Goal: Communication & Community: Answer question/provide support

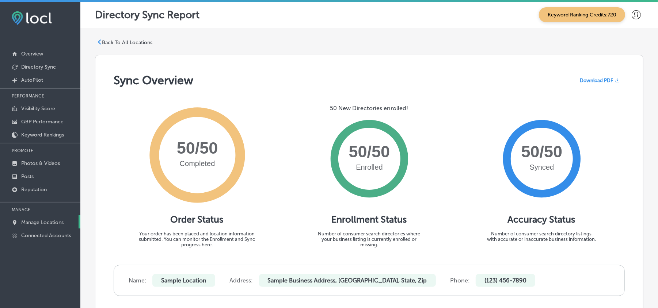
click at [34, 228] on link "Manage Locations" at bounding box center [40, 222] width 80 height 13
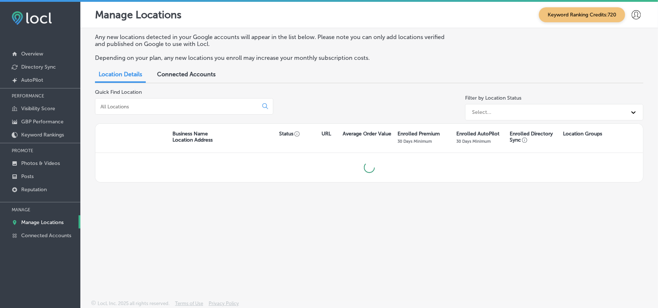
click at [37, 224] on p "Manage Locations" at bounding box center [42, 223] width 42 height 6
click at [154, 106] on input at bounding box center [178, 106] width 157 height 7
type input "t"
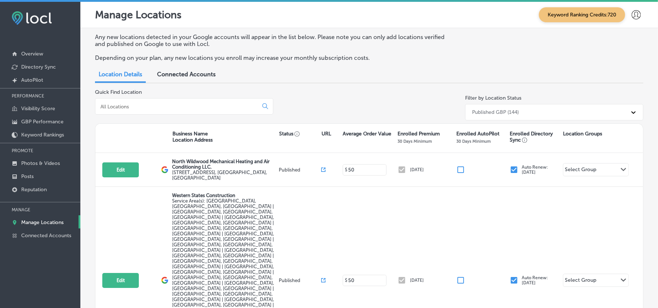
click at [131, 107] on input at bounding box center [178, 106] width 157 height 7
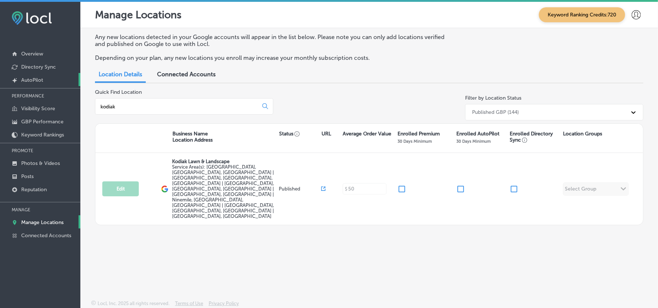
type input "kodiak"
click at [30, 223] on p "Manage Locations" at bounding box center [42, 223] width 42 height 6
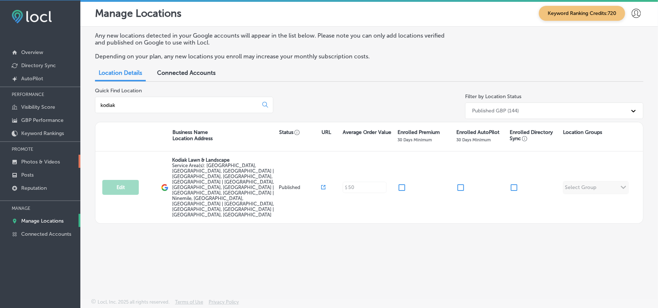
click at [32, 161] on p "Photos & Videos" at bounding box center [40, 162] width 39 height 6
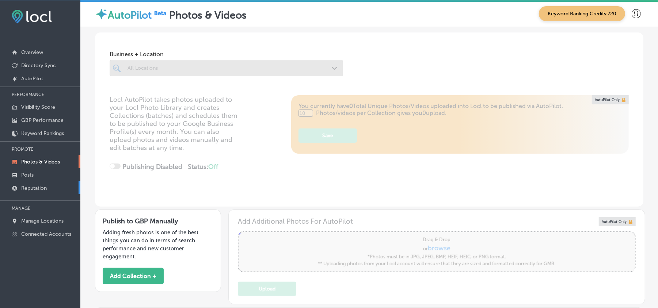
click at [32, 188] on p "Reputation" at bounding box center [34, 188] width 26 height 6
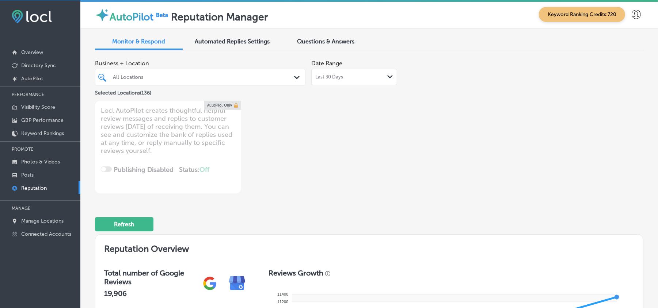
click at [294, 77] on polygon at bounding box center [296, 77] width 5 height 3
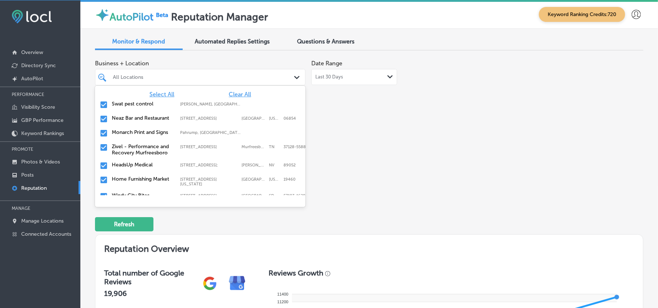
click at [235, 95] on span "Clear All" at bounding box center [240, 94] width 22 height 7
click at [100, 102] on input "checkbox" at bounding box center [103, 105] width 9 height 9
click at [104, 117] on input "checkbox" at bounding box center [103, 119] width 9 height 9
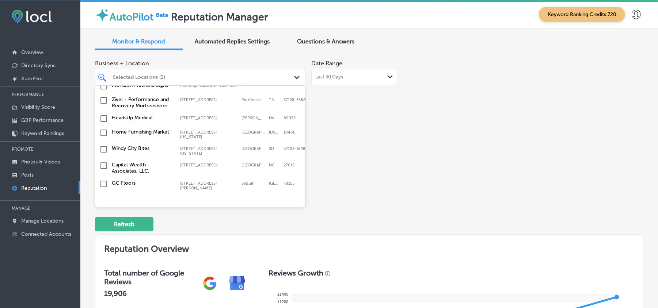
scroll to position [65, 0]
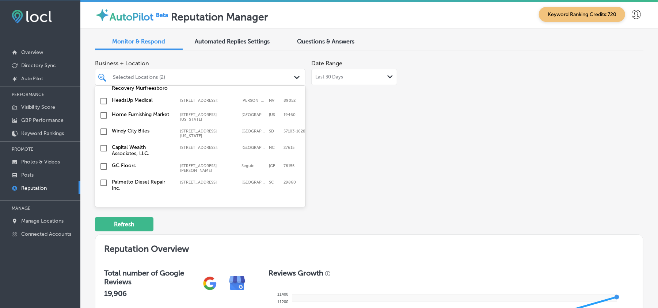
click at [104, 117] on input "checkbox" at bounding box center [103, 115] width 9 height 9
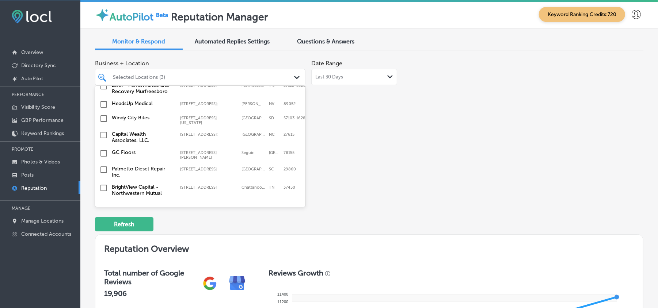
scroll to position [81, 0]
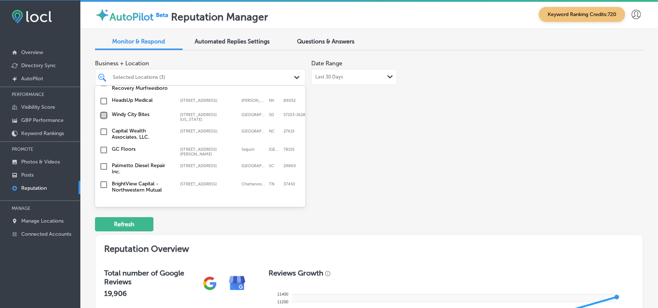
click at [102, 115] on input "checkbox" at bounding box center [103, 115] width 9 height 9
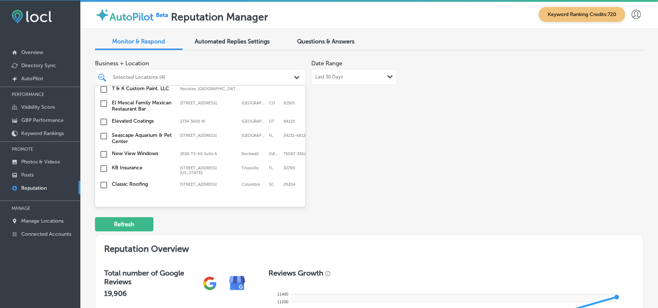
scroll to position [227, 0]
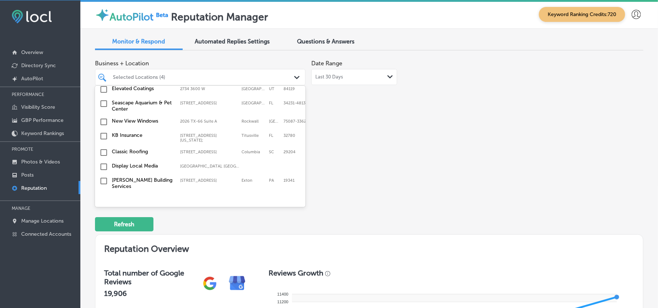
click at [105, 134] on input "checkbox" at bounding box center [103, 136] width 9 height 9
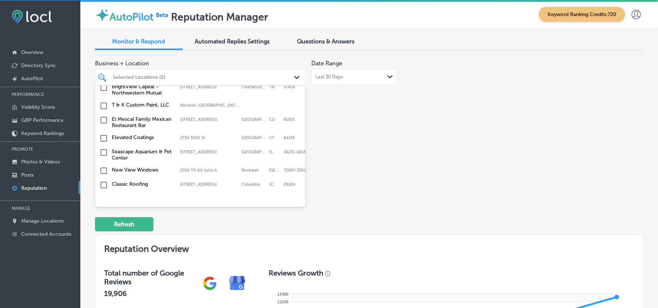
scroll to position [211, 0]
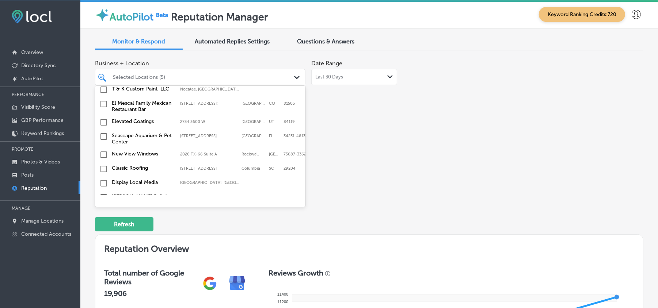
click at [105, 120] on input "checkbox" at bounding box center [103, 122] width 9 height 9
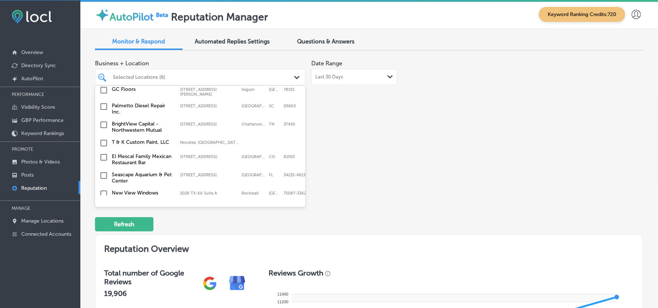
scroll to position [195, 0]
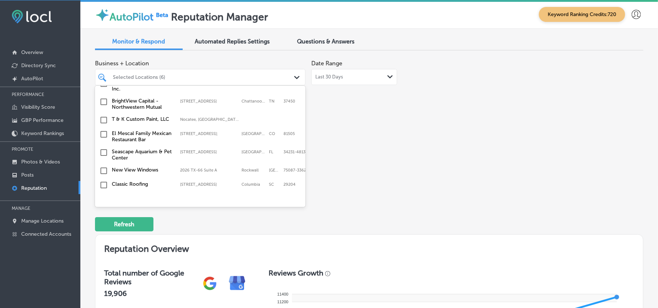
click at [105, 99] on input "checkbox" at bounding box center [103, 102] width 9 height 9
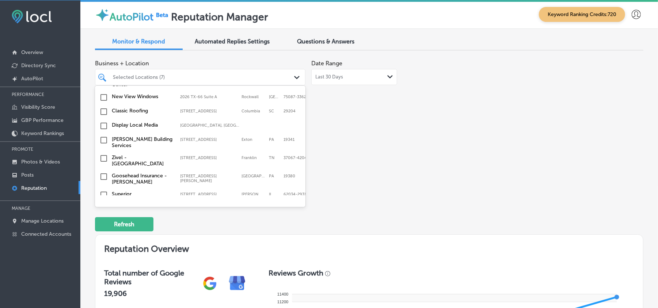
scroll to position [276, 0]
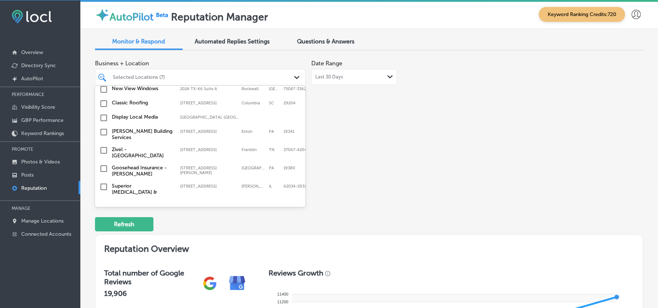
click at [102, 115] on input "checkbox" at bounding box center [103, 118] width 9 height 9
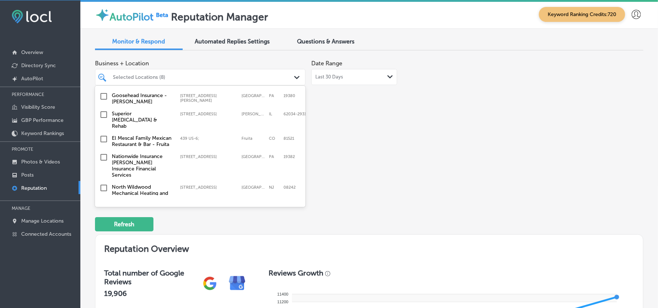
scroll to position [325, 0]
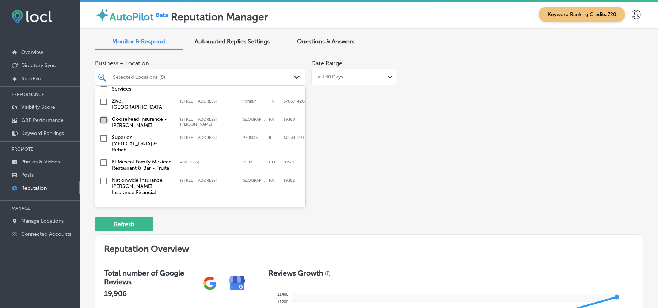
click at [105, 121] on input "checkbox" at bounding box center [103, 120] width 9 height 9
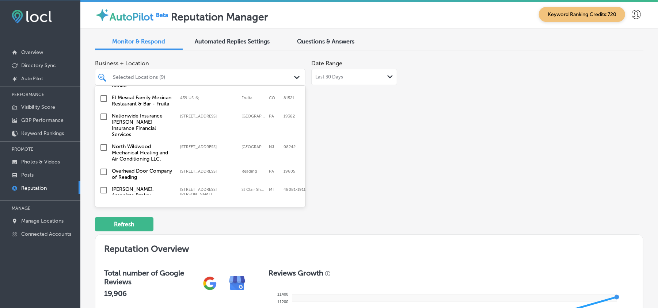
scroll to position [390, 0]
click at [103, 114] on input "checkbox" at bounding box center [103, 116] width 9 height 9
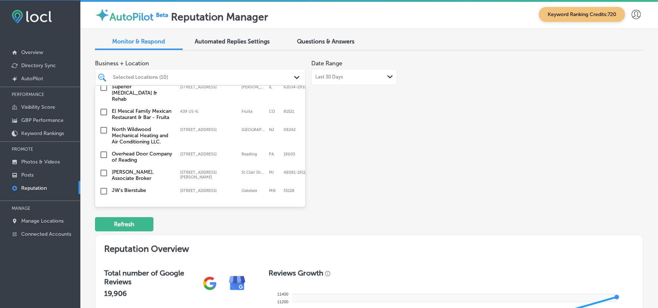
scroll to position [406, 0]
click at [103, 127] on input "checkbox" at bounding box center [103, 131] width 9 height 9
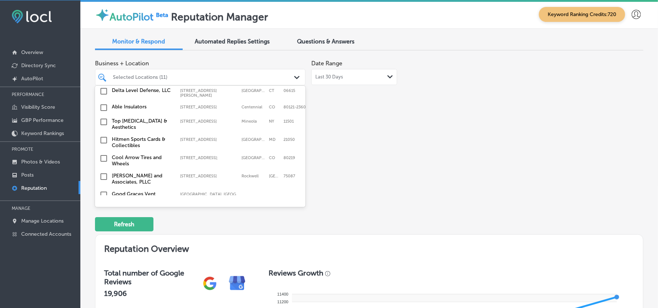
scroll to position [649, 0]
click at [104, 117] on input "checkbox" at bounding box center [103, 121] width 9 height 9
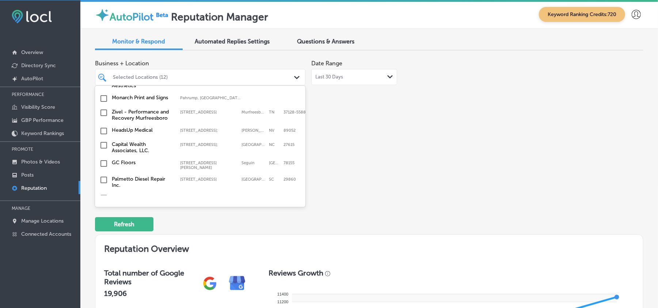
scroll to position [259, 0]
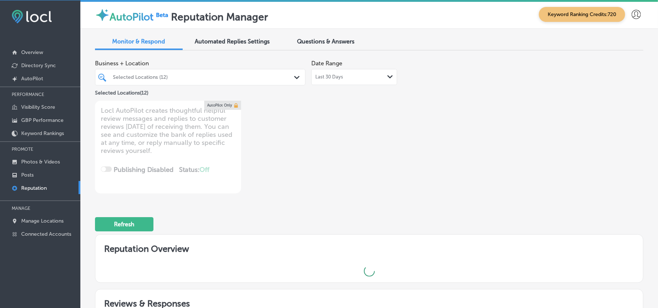
click at [259, 76] on div "Selected Locations (12)" at bounding box center [204, 77] width 182 height 6
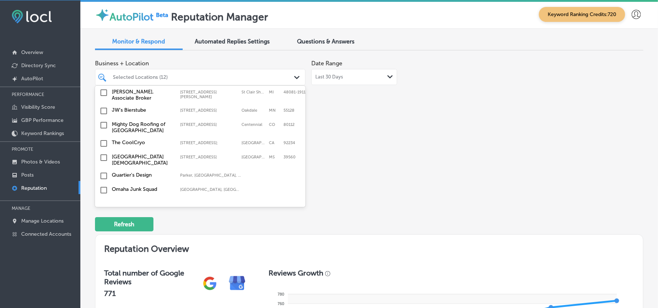
scroll to position [487, 0]
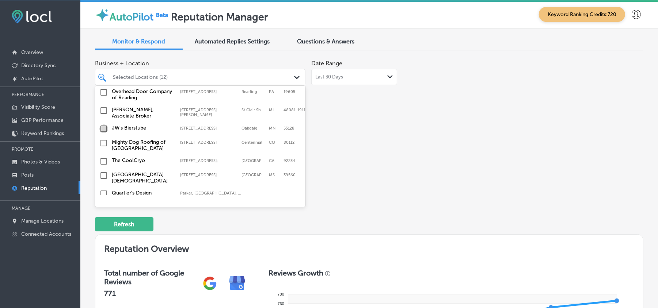
click at [105, 125] on input "checkbox" at bounding box center [103, 129] width 9 height 9
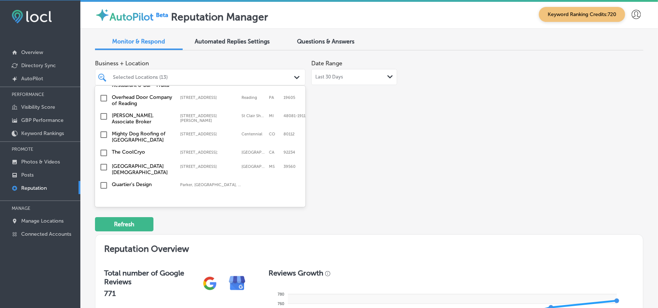
scroll to position [503, 0]
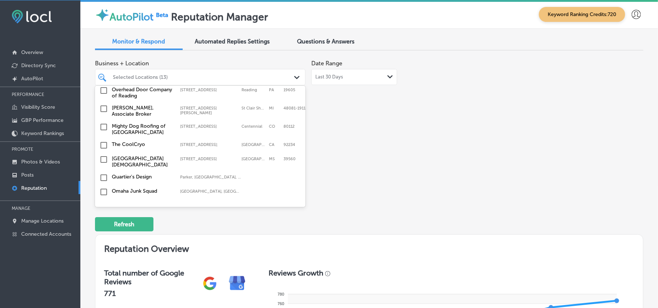
click at [104, 123] on input "checkbox" at bounding box center [103, 127] width 9 height 9
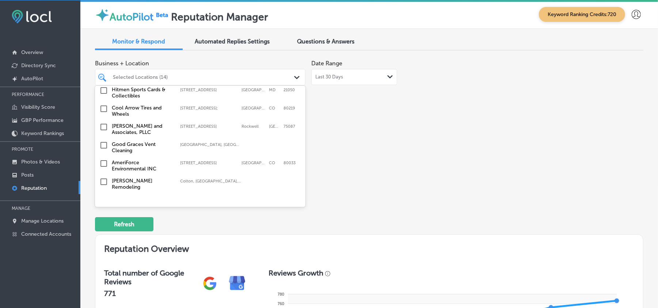
scroll to position [698, 0]
click at [102, 124] on input "checkbox" at bounding box center [103, 128] width 9 height 9
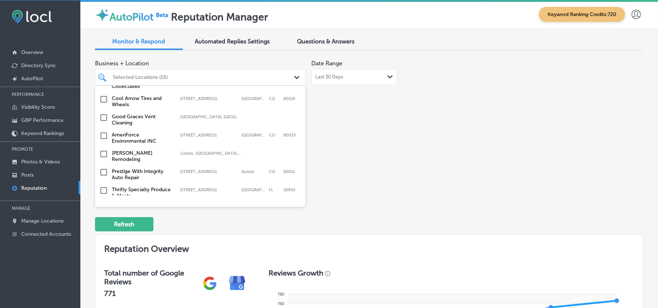
scroll to position [731, 0]
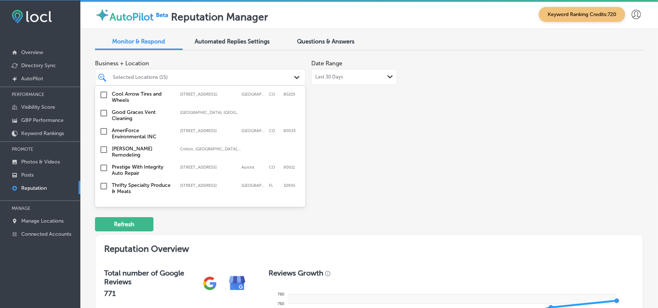
click at [103, 109] on input "checkbox" at bounding box center [103, 113] width 9 height 9
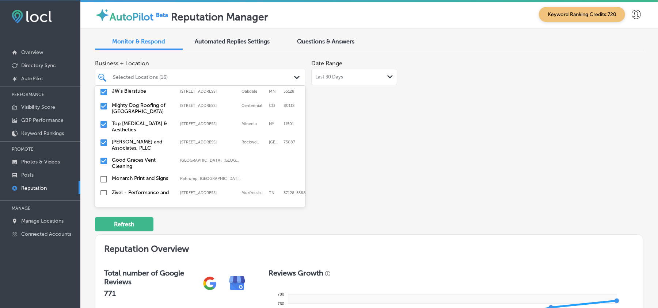
scroll to position [2199, 0]
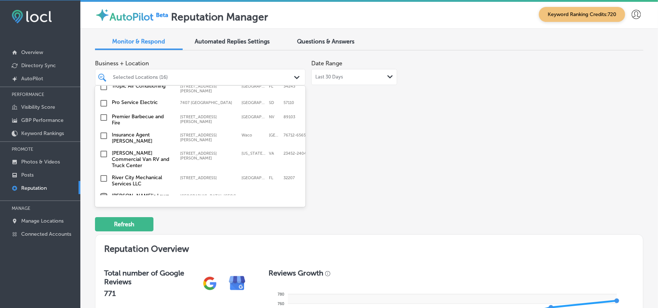
click at [104, 193] on input "checkbox" at bounding box center [103, 197] width 9 height 9
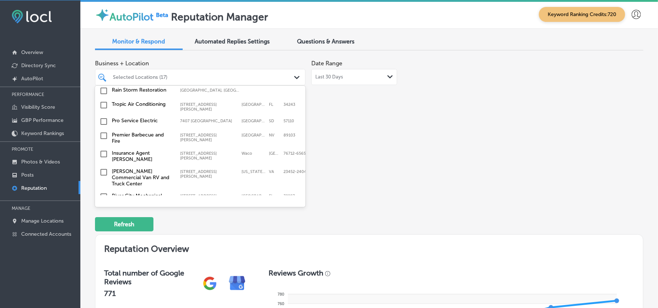
click at [102, 193] on input "checkbox" at bounding box center [103, 197] width 9 height 9
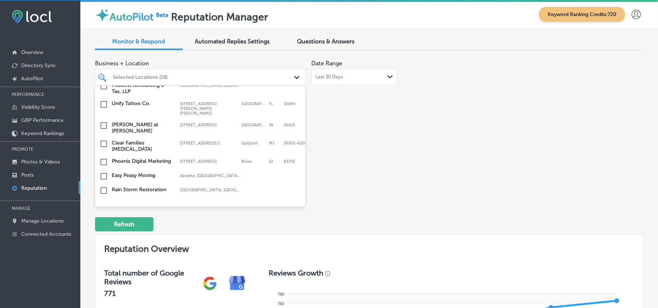
scroll to position [2085, 0]
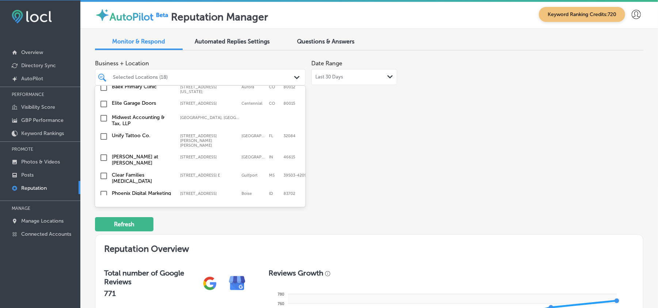
click at [103, 204] on input "checkbox" at bounding box center [103, 208] width 9 height 9
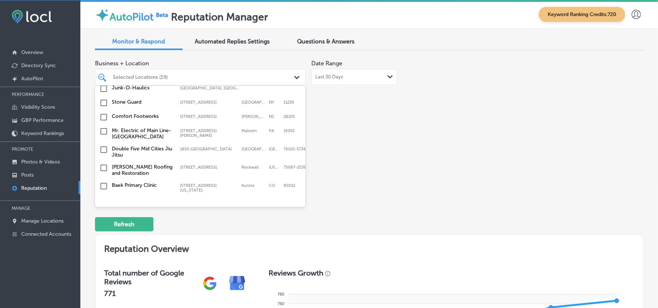
scroll to position [1987, 0]
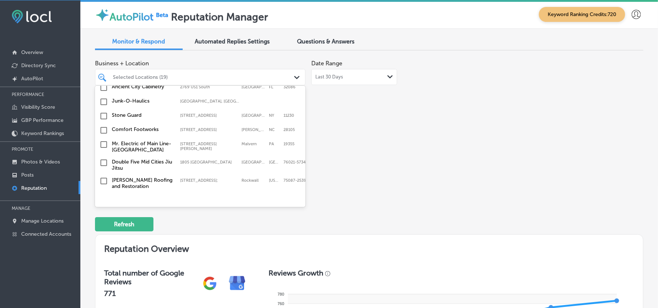
click at [103, 212] on input "checkbox" at bounding box center [103, 216] width 9 height 9
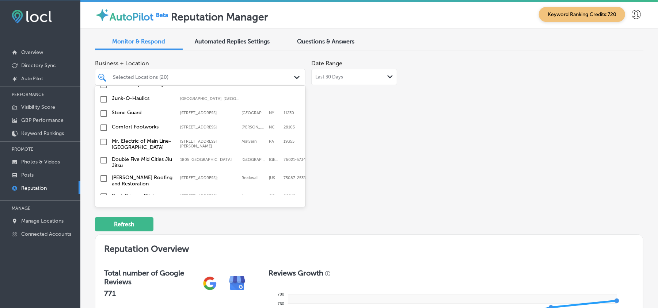
scroll to position [2004, 0]
click at [105, 193] on input "checkbox" at bounding box center [103, 197] width 9 height 9
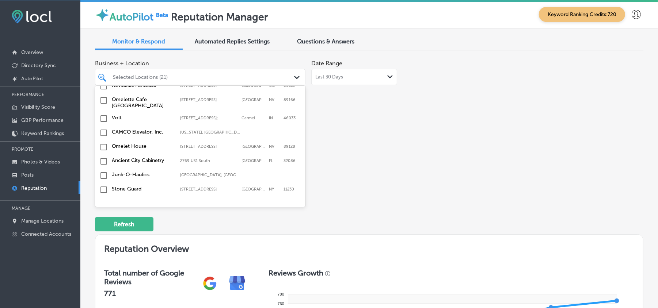
scroll to position [1939, 0]
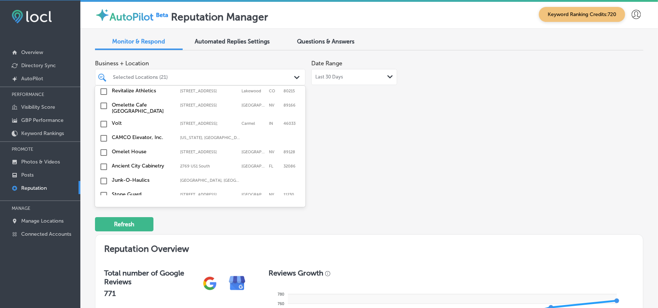
click at [102, 205] on input "checkbox" at bounding box center [103, 209] width 9 height 9
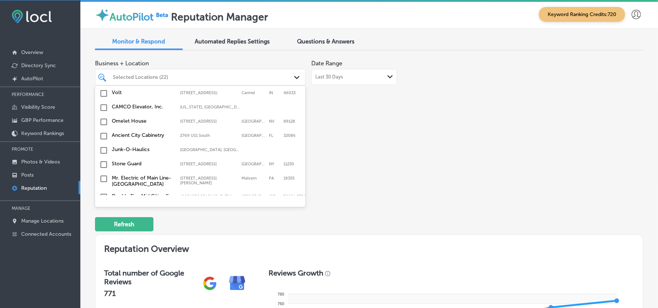
scroll to position [1982, 0]
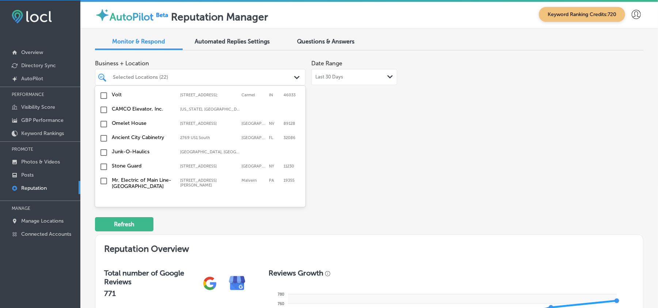
click at [104, 195] on input "checkbox" at bounding box center [103, 199] width 9 height 9
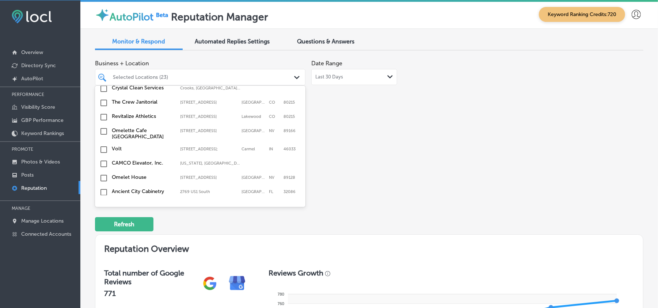
scroll to position [1939, 0]
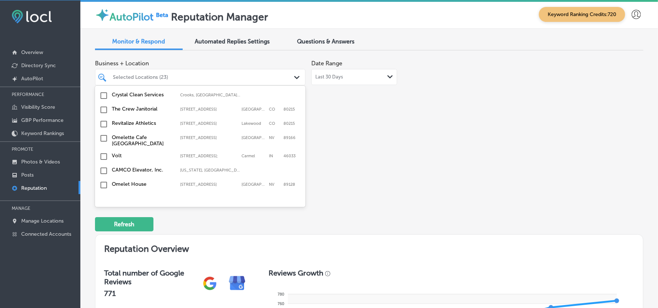
click at [102, 209] on input "checkbox" at bounding box center [103, 213] width 9 height 9
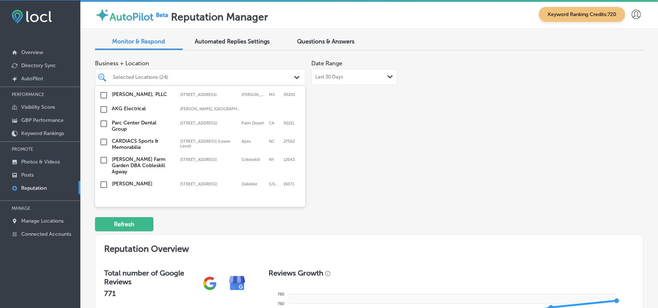
scroll to position [1727, 0]
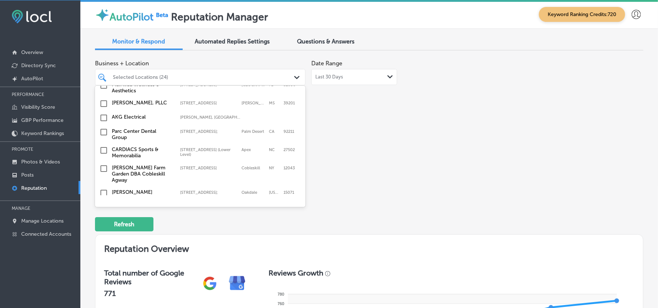
click at [102, 221] on input "checkbox" at bounding box center [103, 225] width 9 height 9
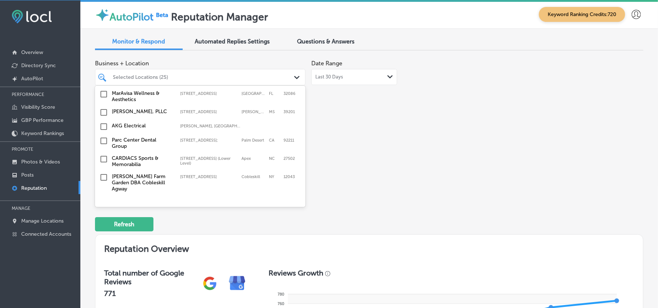
click at [103, 212] on input "checkbox" at bounding box center [103, 216] width 9 height 9
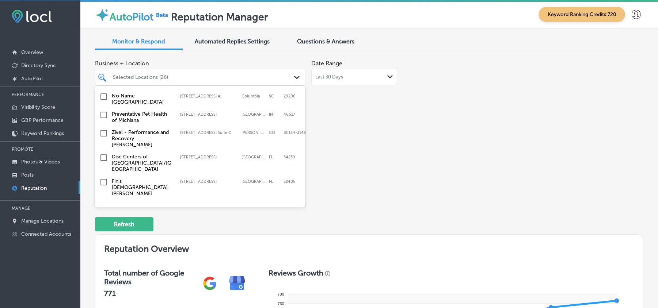
scroll to position [1370, 0]
click at [102, 179] on input "checkbox" at bounding box center [103, 183] width 9 height 9
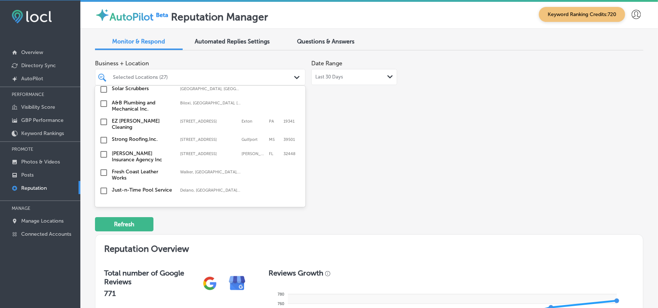
scroll to position [1273, 0]
click at [103, 187] on input "checkbox" at bounding box center [103, 191] width 9 height 9
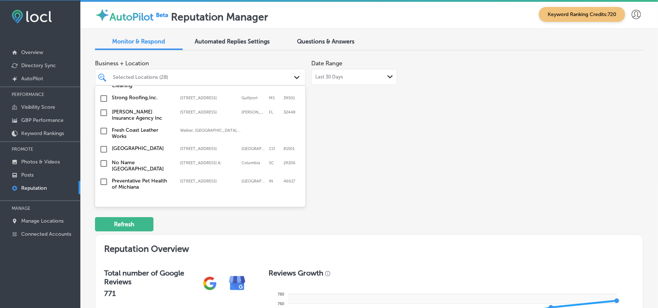
scroll to position [1322, 0]
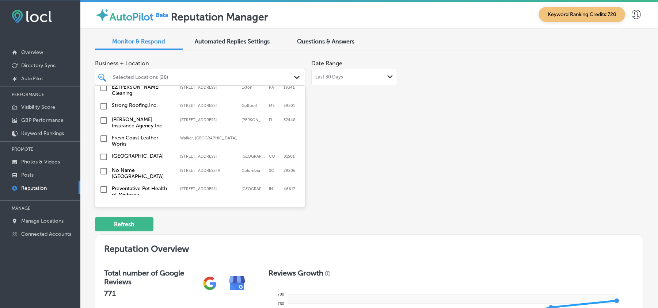
click at [102, 153] on input "checkbox" at bounding box center [103, 157] width 9 height 9
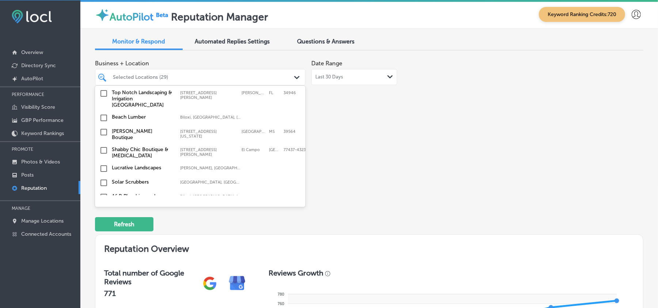
scroll to position [1208, 0]
click at [104, 193] on input "checkbox" at bounding box center [103, 197] width 9 height 9
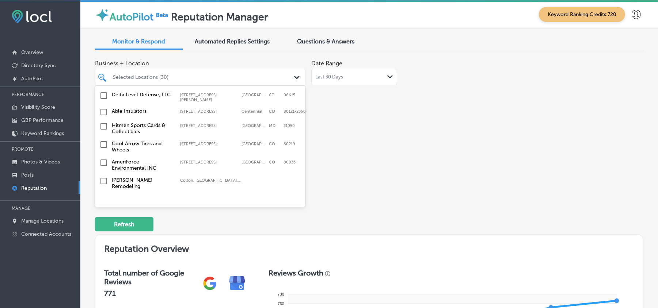
scroll to position [939, 0]
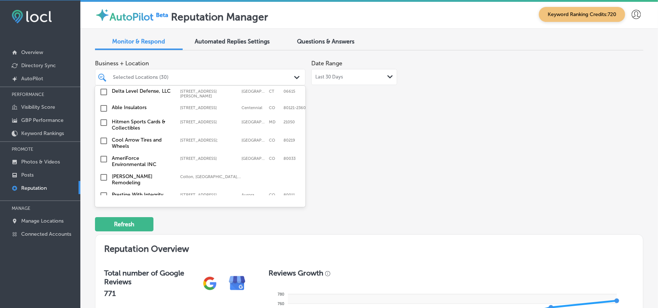
click at [103, 104] on input "checkbox" at bounding box center [103, 108] width 9 height 9
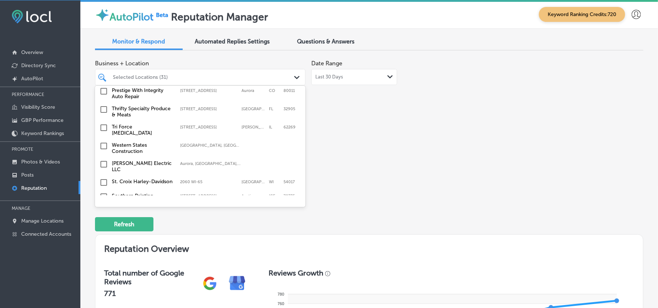
scroll to position [1044, 0]
click at [104, 105] on input "checkbox" at bounding box center [103, 109] width 9 height 9
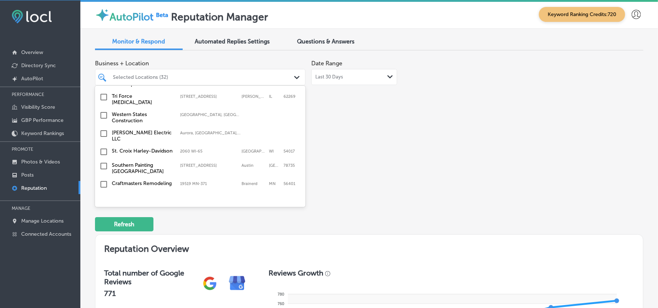
scroll to position [1088, 0]
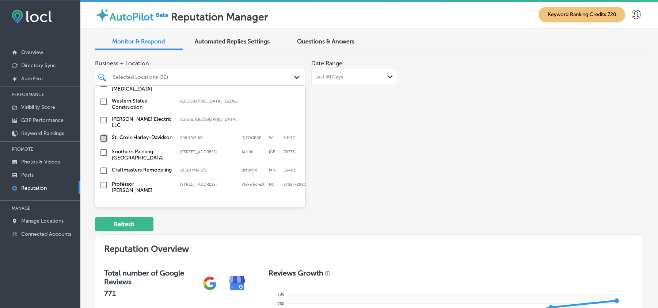
click at [104, 134] on input "checkbox" at bounding box center [103, 138] width 9 height 9
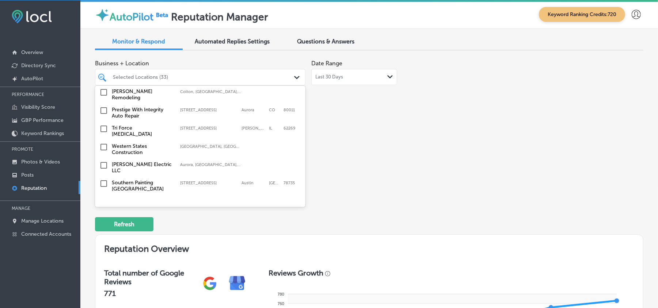
scroll to position [1056, 0]
click at [104, 126] on input "checkbox" at bounding box center [103, 130] width 9 height 9
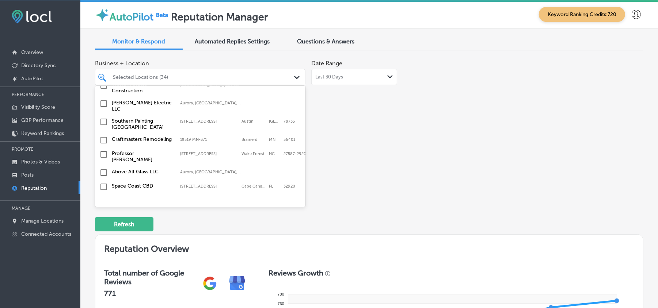
scroll to position [1137, 0]
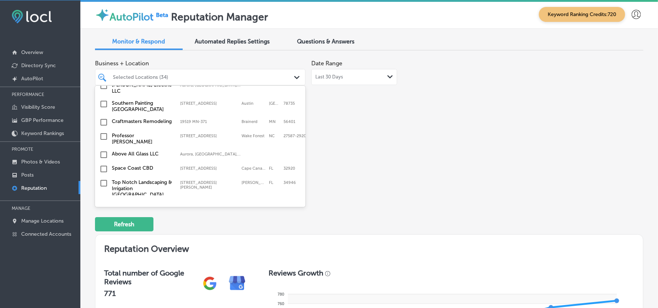
click at [103, 118] on input "checkbox" at bounding box center [103, 122] width 9 height 9
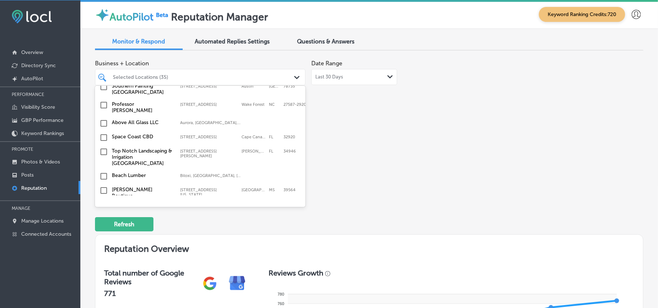
scroll to position [1186, 0]
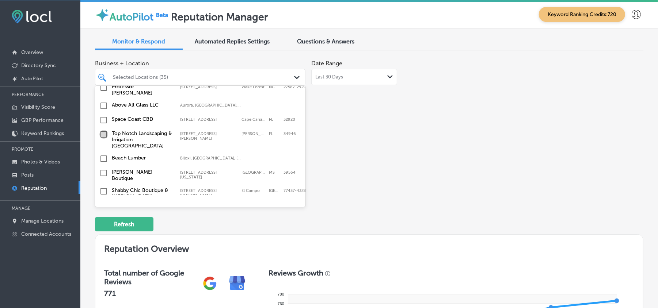
click at [103, 130] on input "checkbox" at bounding box center [103, 134] width 9 height 9
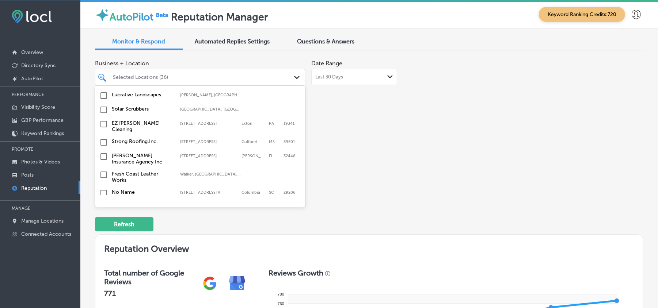
scroll to position [1283, 0]
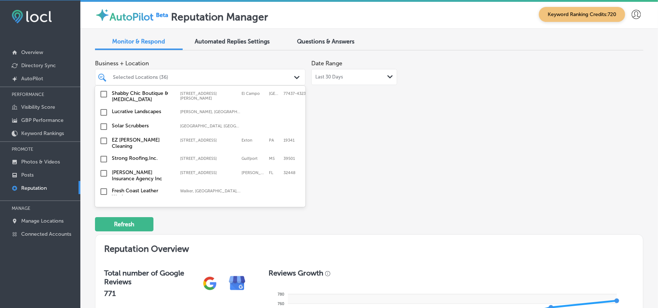
click at [101, 137] on input "checkbox" at bounding box center [103, 141] width 9 height 9
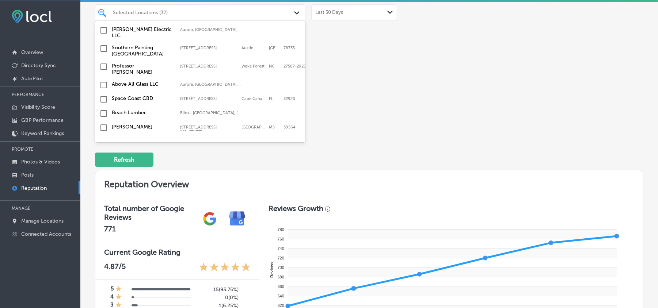
scroll to position [1191, 0]
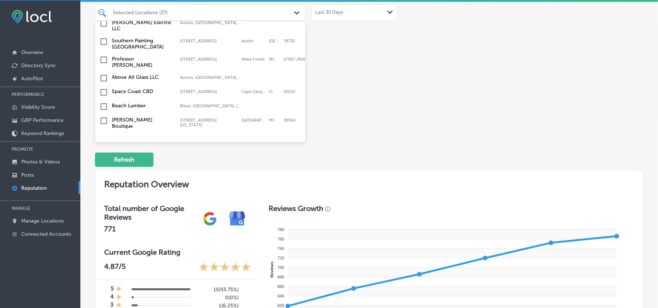
click at [101, 88] on input "checkbox" at bounding box center [103, 92] width 9 height 9
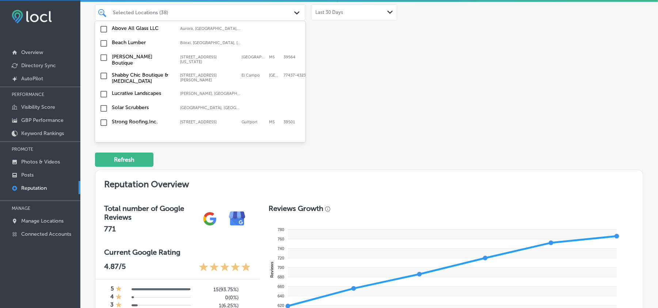
scroll to position [1202, 0]
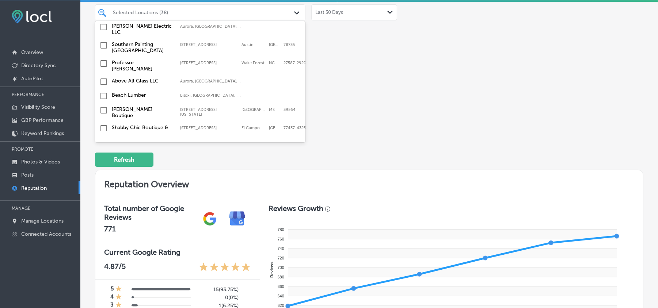
click at [102, 59] on input "checkbox" at bounding box center [103, 63] width 9 height 9
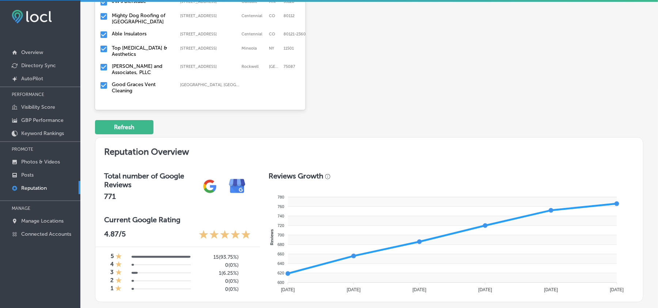
scroll to position [211, 0]
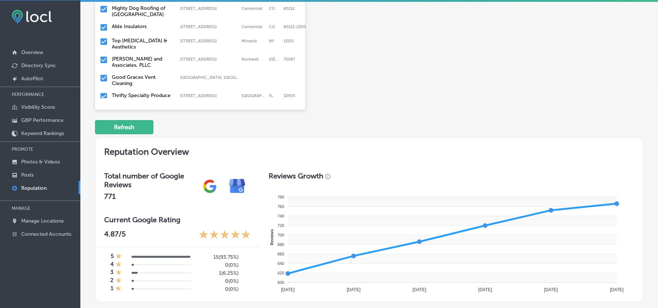
click at [103, 74] on input "checkbox" at bounding box center [103, 78] width 9 height 9
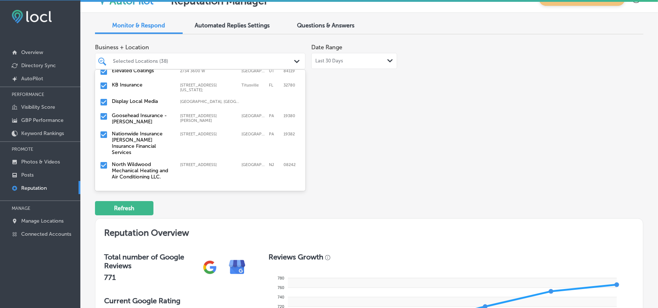
scroll to position [97, 0]
click at [384, 143] on div "Business + Location option [STREET_ADDRESS][US_STATE]. 137 results available. U…" at bounding box center [259, 108] width 329 height 137
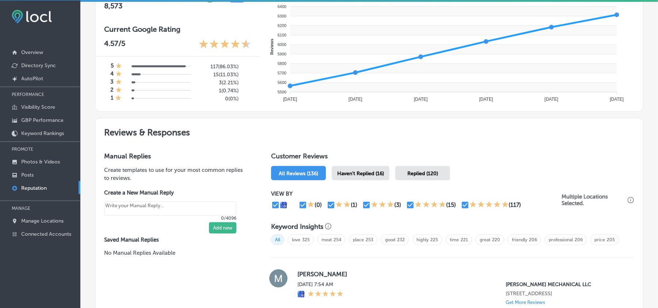
scroll to position [325, 0]
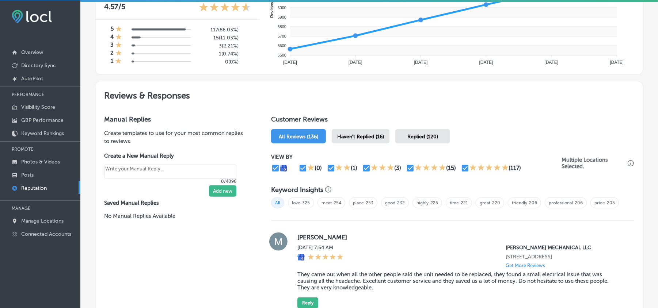
click at [362, 134] on div "Haven't Replied (16)" at bounding box center [361, 136] width 58 height 14
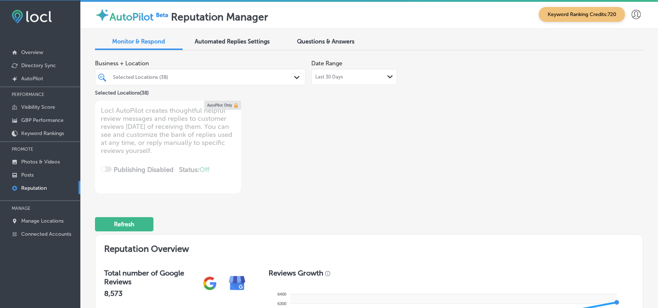
click at [341, 76] on div "Last 30 Days Path Created with Sketch." at bounding box center [354, 77] width 78 height 6
type textarea "x"
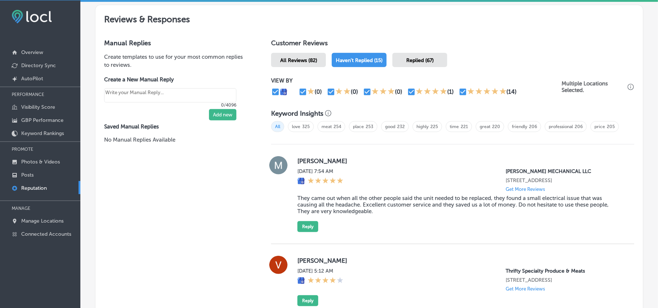
scroll to position [452, 0]
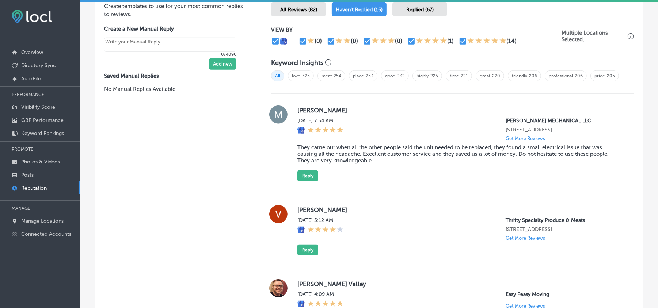
drag, startPoint x: 195, startPoint y: 159, endPoint x: 235, endPoint y: 153, distance: 40.3
drag, startPoint x: 293, startPoint y: 113, endPoint x: 368, endPoint y: 113, distance: 74.6
click at [368, 113] on div "[PERSON_NAME][DATE] 7:54 AM [PERSON_NAME] MECHANICAL LLC [STREET_ADDRESS] Get M…" at bounding box center [452, 144] width 363 height 76
copy label "[PERSON_NAME]"
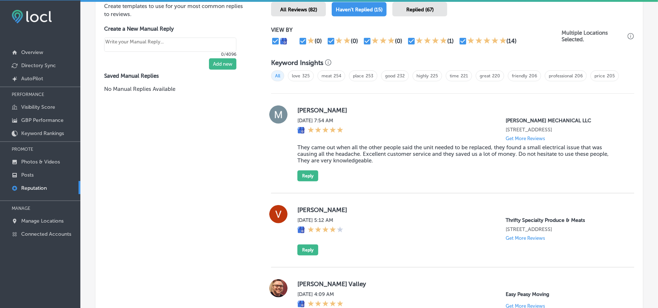
click at [375, 131] on div "[DATE] 7:54 AM [PERSON_NAME] MECHANICAL LLC [STREET_ADDRESS] Get More Reviews" at bounding box center [459, 130] width 325 height 24
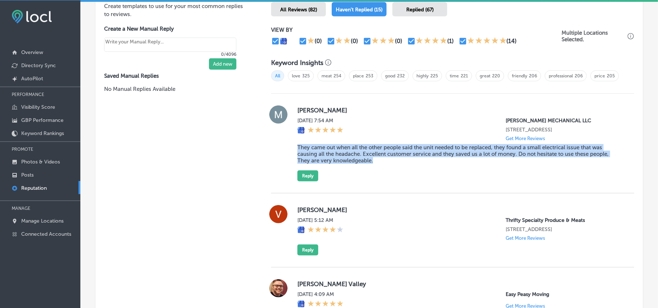
drag, startPoint x: 295, startPoint y: 152, endPoint x: 382, endPoint y: 170, distance: 88.7
click at [382, 170] on div "[PERSON_NAME][DATE] 7:54 AM [PERSON_NAME] MECHANICAL LLC [STREET_ADDRESS] Get M…" at bounding box center [452, 144] width 363 height 76
copy blockquote "They came out when all the other people said the unit needed to be replaced, th…"
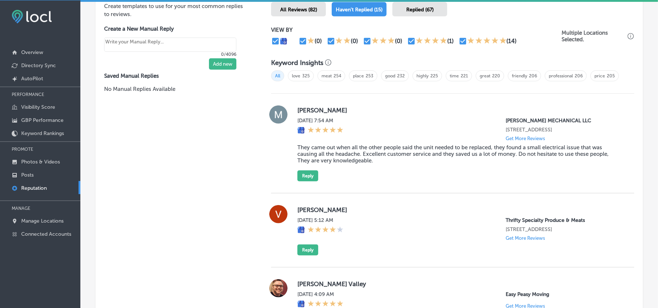
click at [434, 117] on div "[PERSON_NAME][DATE] 7:54 AM [PERSON_NAME] MECHANICAL LLC [STREET_ADDRESS] Get M…" at bounding box center [459, 144] width 325 height 76
click at [309, 182] on button "Reply" at bounding box center [307, 176] width 21 height 11
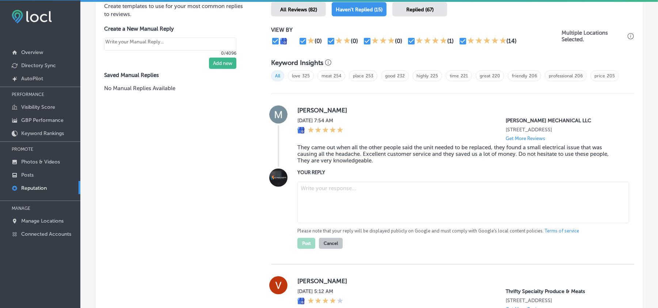
click at [342, 205] on textarea at bounding box center [463, 203] width 332 height 42
paste textarea "Thank you, [PERSON_NAME], for the thoughtful review! At [PERSON_NAME] Mechanica…"
type textarea "Thank you, [PERSON_NAME], for the thoughtful review! At [PERSON_NAME] Mechanica…"
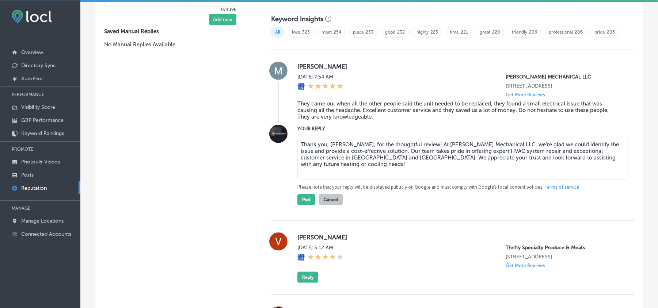
scroll to position [501, 0]
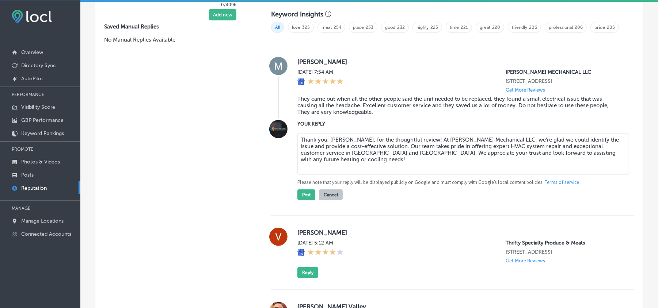
type textarea "x"
type textarea "Thank you, [PERSON_NAME], for the thoughtful review! At [PERSON_NAME] Mechanica…"
click at [302, 199] on button "Post" at bounding box center [306, 195] width 18 height 11
type textarea "x"
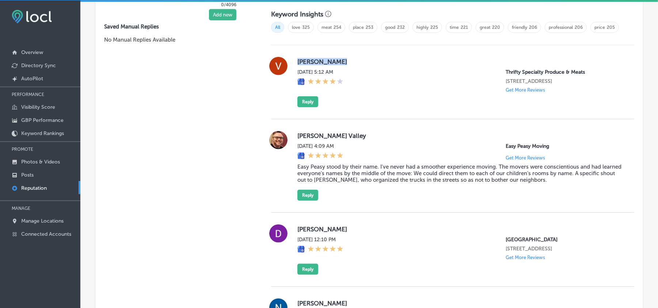
drag, startPoint x: 296, startPoint y: 66, endPoint x: 336, endPoint y: 65, distance: 40.2
click at [336, 65] on label "[PERSON_NAME]" at bounding box center [459, 61] width 325 height 7
copy label "[PERSON_NAME]"
click at [425, 104] on div "[PERSON_NAME] [DATE] 5:12 AM Thrifty Specialty Produce & Meats [STREET_ADDRESS]…" at bounding box center [459, 82] width 325 height 50
click at [303, 105] on button "Reply" at bounding box center [307, 101] width 21 height 11
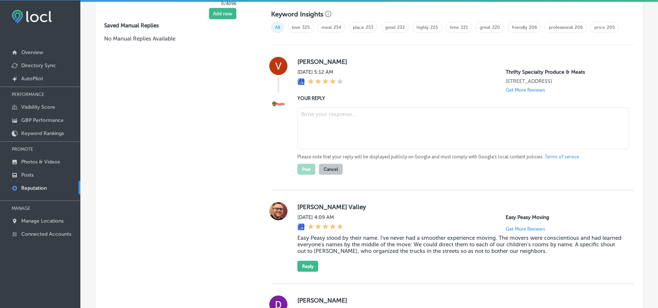
click at [328, 129] on textarea at bounding box center [463, 129] width 332 height 42
paste textarea "Thank you for your feedback, [PERSON_NAME]. We appreciate your 4-star rating an…"
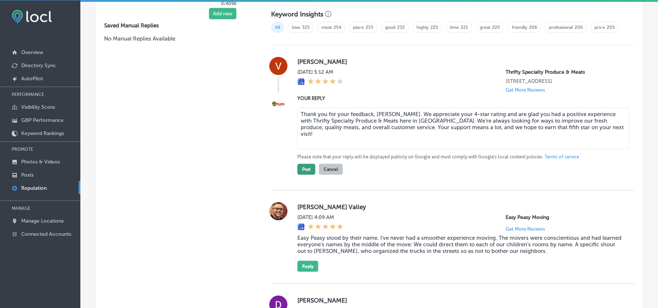
type textarea "Thank you for your feedback, [PERSON_NAME]. We appreciate your 4-star rating an…"
click at [306, 175] on button "Post" at bounding box center [306, 169] width 18 height 11
type textarea "x"
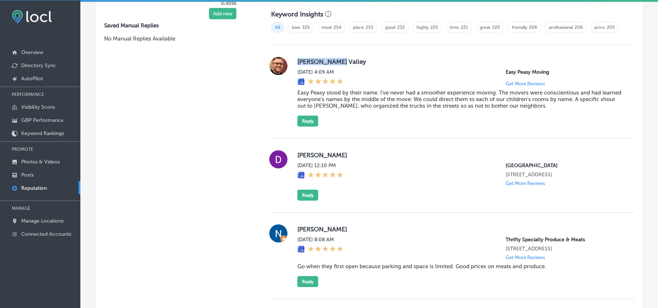
drag, startPoint x: 294, startPoint y: 62, endPoint x: 354, endPoint y: 62, distance: 59.9
click at [354, 62] on div "[PERSON_NAME] Valley [DATE] 4:09 AM Easy Peasy Moving Get More Reviews Easy Pea…" at bounding box center [452, 92] width 363 height 70
copy label "[PERSON_NAME] Valley"
click at [338, 105] on blockquote "Easy Peasy stood by their name. I've never had a smoother experience moving. Th…" at bounding box center [459, 100] width 325 height 20
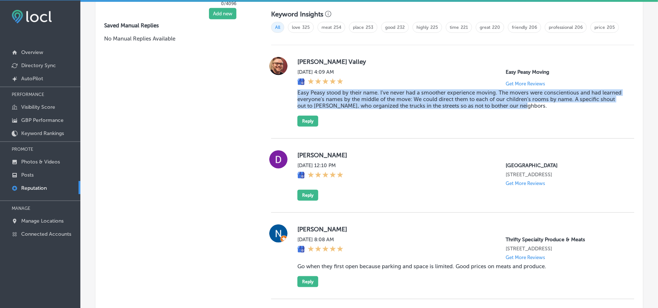
drag, startPoint x: 295, startPoint y: 98, endPoint x: 578, endPoint y: 113, distance: 282.9
click at [578, 109] on blockquote "Easy Peasy stood by their name. I've never had a smoother experience moving. Th…" at bounding box center [459, 100] width 325 height 20
copy blockquote "Easy Peasy stood by their name. I've never had a smoother experience moving. Th…"
click at [414, 131] on div "[PERSON_NAME] Valley [DATE] 4:09 AM Easy Peasy Moving Get More Reviews Easy Pea…" at bounding box center [452, 92] width 363 height 94
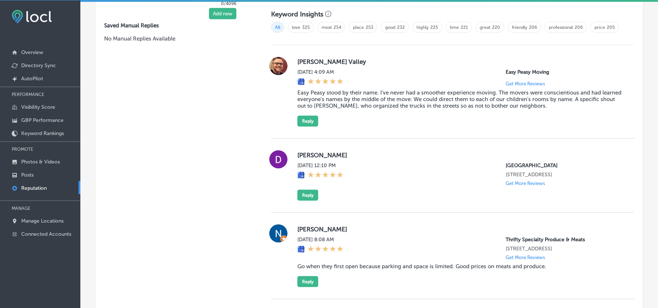
click at [376, 123] on div "[PERSON_NAME] Valley [DATE] 4:09 AM Easy Peasy Moving Get More Reviews Easy Pea…" at bounding box center [459, 92] width 325 height 70
click at [309, 125] on button "Reply" at bounding box center [307, 121] width 21 height 11
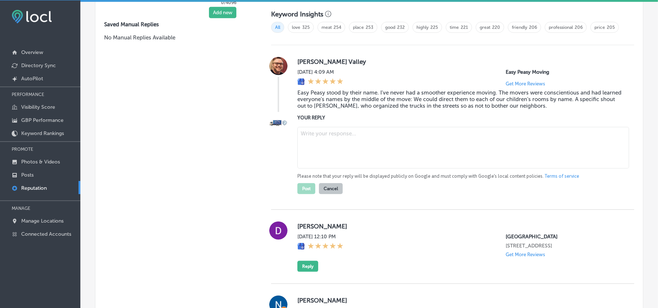
click at [364, 164] on textarea at bounding box center [463, 148] width 332 height 42
paste textarea "Thank you for your kind words, [PERSON_NAME]! We’re glad Easy Peasy Moving LLC …"
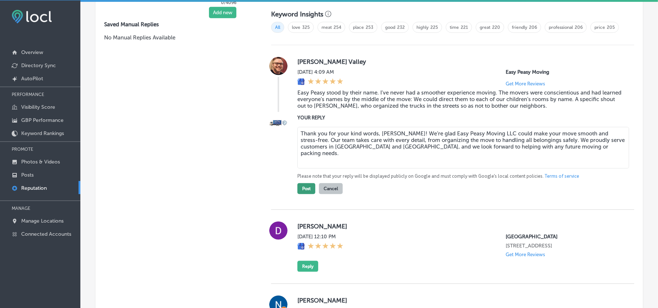
type textarea "Thank you for your kind words, [PERSON_NAME]! We’re glad Easy Peasy Moving LLC …"
click at [303, 194] on button "Post" at bounding box center [306, 188] width 18 height 11
type textarea "x"
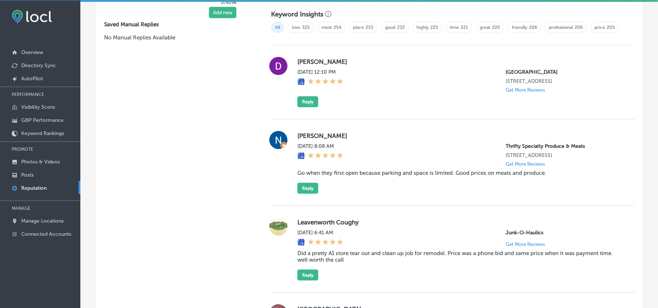
drag, startPoint x: 294, startPoint y: 62, endPoint x: 359, endPoint y: 62, distance: 64.7
click at [359, 62] on div "[PERSON_NAME] [DATE] 12:10 PM [GEOGRAPHIC_DATA] [STREET_ADDRESS] Get More Revie…" at bounding box center [452, 82] width 363 height 50
copy label "[PERSON_NAME]"
click at [342, 107] on div "[PERSON_NAME] [DATE] 12:10 PM [GEOGRAPHIC_DATA] [STREET_ADDRESS] Get More Revie…" at bounding box center [459, 82] width 325 height 50
click at [420, 93] on div "[DATE] 12:10 PM [GEOGRAPHIC_DATA] [STREET_ADDRESS] Get More Reviews" at bounding box center [459, 81] width 325 height 24
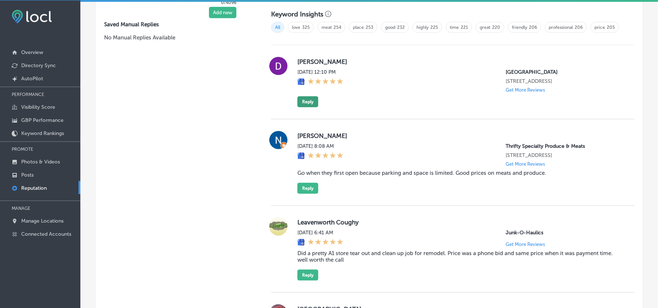
click at [307, 107] on button "Reply" at bounding box center [307, 101] width 21 height 11
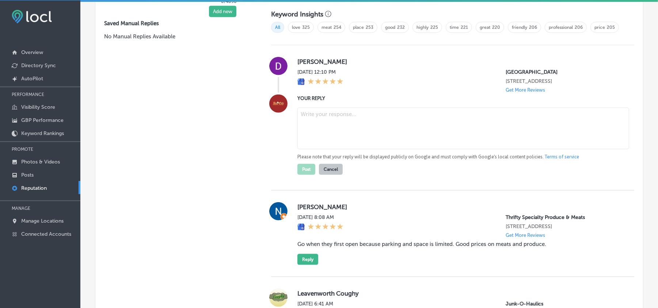
click at [351, 147] on textarea at bounding box center [463, 129] width 332 height 42
paste textarea "Thank you for the five-star review, [PERSON_NAME]! We’re glad you enjoyed your …"
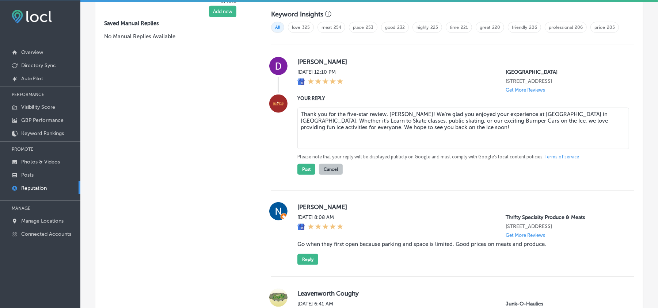
type textarea "Thank you for the five-star review, [PERSON_NAME]! We’re glad you enjoyed your …"
click at [303, 175] on button "Post" at bounding box center [306, 169] width 18 height 11
type textarea "x"
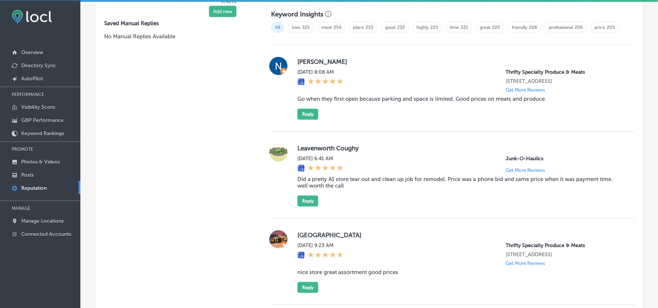
drag, startPoint x: 296, startPoint y: 65, endPoint x: 344, endPoint y: 65, distance: 48.6
click at [344, 65] on label "[PERSON_NAME]" at bounding box center [459, 61] width 325 height 7
copy label "[PERSON_NAME]"
drag, startPoint x: 363, startPoint y: 114, endPoint x: 327, endPoint y: 107, distance: 37.2
click at [363, 114] on div "[PERSON_NAME][DATE] 8:08 AM Thrifty Specialty Produce & Meats [STREET_ADDRESS] …" at bounding box center [459, 88] width 325 height 63
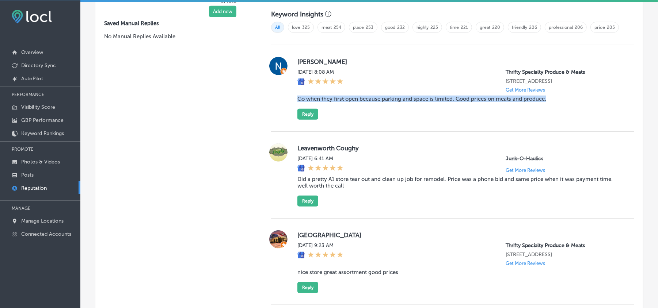
drag, startPoint x: 294, startPoint y: 101, endPoint x: 556, endPoint y: 106, distance: 262.5
click at [556, 106] on div "[PERSON_NAME][DATE] 8:08 AM Thrifty Specialty Produce & Meats [STREET_ADDRESS] …" at bounding box center [452, 88] width 363 height 63
copy blockquote "Go when they first open because parking and space is limited. Good prices on me…"
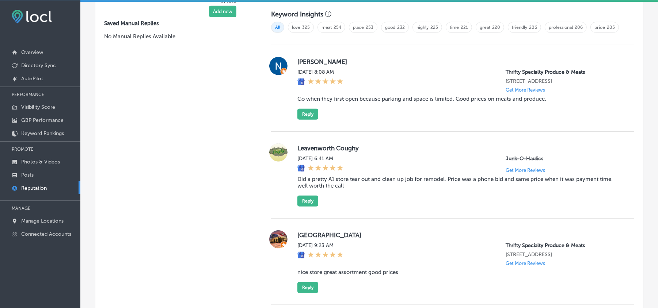
click at [372, 57] on div "[PERSON_NAME][DATE] 8:08 AM Thrifty Specialty Produce & Meats [STREET_ADDRESS] …" at bounding box center [452, 88] width 363 height 87
click at [375, 124] on div "[PERSON_NAME][DATE] 8:08 AM Thrifty Specialty Produce & Meats [STREET_ADDRESS] …" at bounding box center [452, 88] width 363 height 87
click at [300, 118] on button "Reply" at bounding box center [307, 114] width 21 height 11
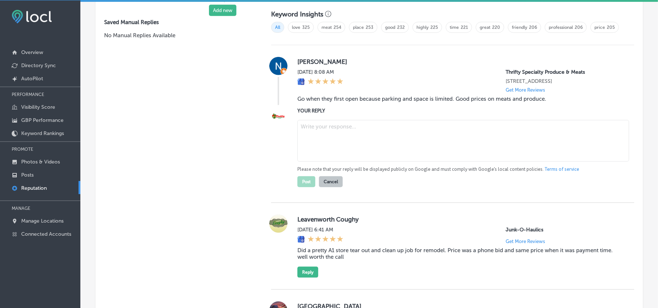
click at [331, 147] on textarea at bounding box center [463, 141] width 332 height 42
paste textarea "Thank you for your review, [PERSON_NAME]! We’re glad you enjoy the fresh meats …"
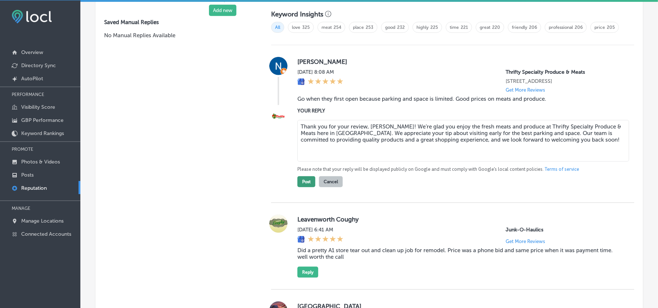
type textarea "Thank you for your review, [PERSON_NAME]! We’re glad you enjoy the fresh meats …"
click at [304, 186] on button "Post" at bounding box center [306, 182] width 18 height 11
type textarea "x"
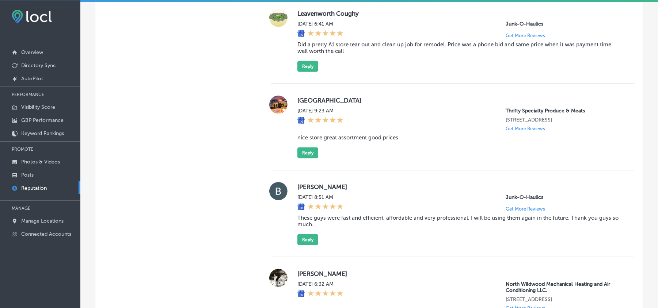
scroll to position [566, 0]
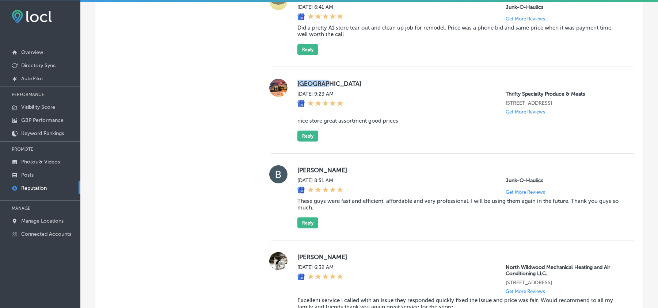
drag, startPoint x: 295, startPoint y: 86, endPoint x: 348, endPoint y: 86, distance: 53.4
click at [348, 86] on div "Brooklyn [DATE] 9:23 AM Thrifty Specialty Produce & Meats [STREET_ADDRESS] Get …" at bounding box center [452, 110] width 363 height 63
copy label "[GEOGRAPHIC_DATA]"
click at [347, 124] on blockquote "nice store great assortment good prices" at bounding box center [459, 121] width 325 height 7
click at [299, 124] on blockquote "nice store great assortment good prices" at bounding box center [459, 121] width 325 height 7
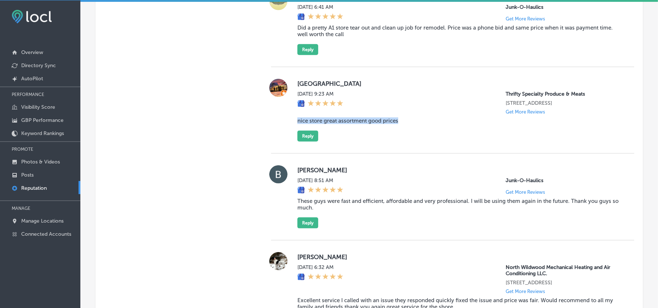
drag, startPoint x: 295, startPoint y: 125, endPoint x: 405, endPoint y: 126, distance: 109.6
click at [405, 124] on blockquote "nice store great assortment good prices" at bounding box center [459, 121] width 325 height 7
copy blockquote "nice store great assortment good prices"
click at [431, 150] on div "Brooklyn [DATE] 9:23 AM Thrifty Specialty Produce & Meats [STREET_ADDRESS] Get …" at bounding box center [452, 110] width 363 height 87
click at [306, 137] on button "Reply" at bounding box center [307, 136] width 21 height 11
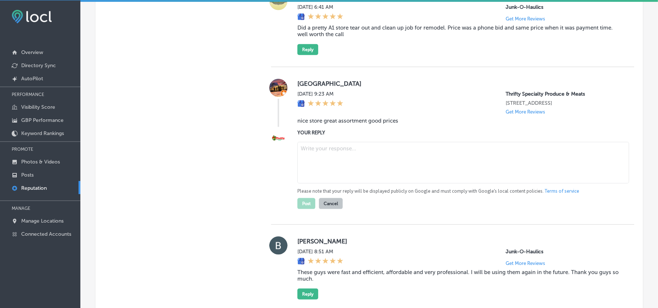
click at [339, 161] on textarea at bounding box center [463, 163] width 332 height 42
paste textarea "Thank you for sharing your feedback, [GEOGRAPHIC_DATA]! We’re glad you enjoy th…"
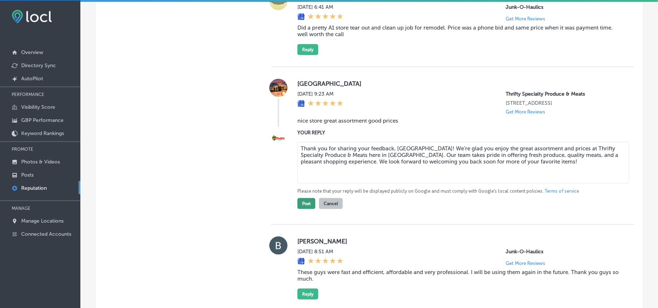
type textarea "Thank you for sharing your feedback, [GEOGRAPHIC_DATA]! We’re glad you enjoy th…"
click at [305, 208] on button "Post" at bounding box center [306, 203] width 18 height 11
type textarea "x"
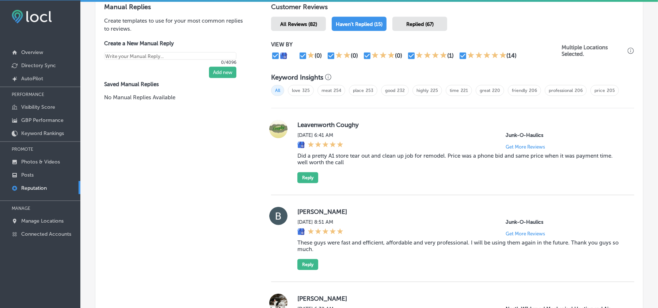
scroll to position [433, 0]
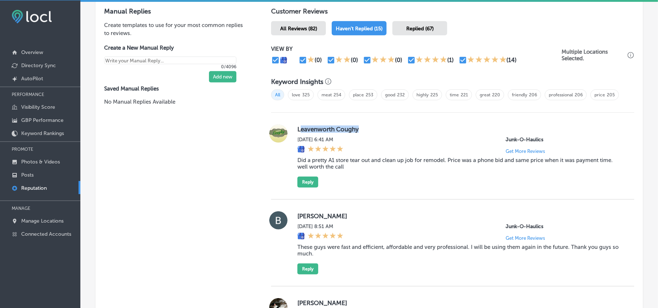
drag, startPoint x: 297, startPoint y: 134, endPoint x: 374, endPoint y: 130, distance: 77.2
click at [374, 130] on label "Leavenworth Coughy" at bounding box center [459, 129] width 325 height 7
click at [374, 132] on label "Leavenworth Coughy" at bounding box center [459, 129] width 325 height 7
drag, startPoint x: 288, startPoint y: 132, endPoint x: 393, endPoint y: 136, distance: 104.2
click at [393, 136] on div "Leavenworth Coughy [DATE] 6:41 AM Junk-O-Haulics Get More Reviews Did a pretty …" at bounding box center [452, 156] width 363 height 63
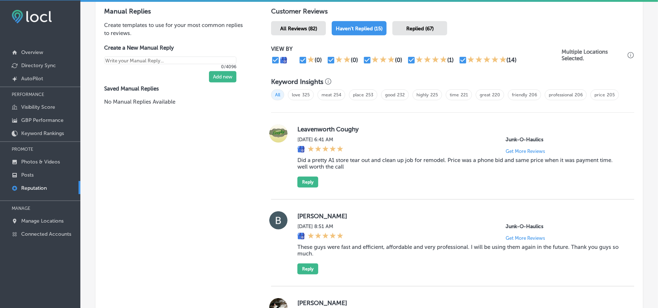
drag, startPoint x: 355, startPoint y: 156, endPoint x: 350, endPoint y: 170, distance: 14.7
click at [344, 154] on div at bounding box center [320, 150] width 46 height 8
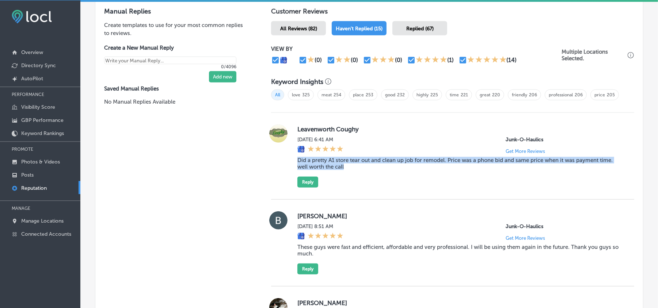
drag, startPoint x: 292, startPoint y: 163, endPoint x: 355, endPoint y: 173, distance: 64.4
click at [355, 173] on div "Leavenworth Coughy [DATE] 6:41 AM Junk-O-Haulics Get More Reviews Did a pretty …" at bounding box center [452, 156] width 363 height 63
click at [414, 181] on div "Leavenworth Coughy [DATE] 6:41 AM Junk-O-Haulics Get More Reviews Did a pretty …" at bounding box center [459, 156] width 325 height 63
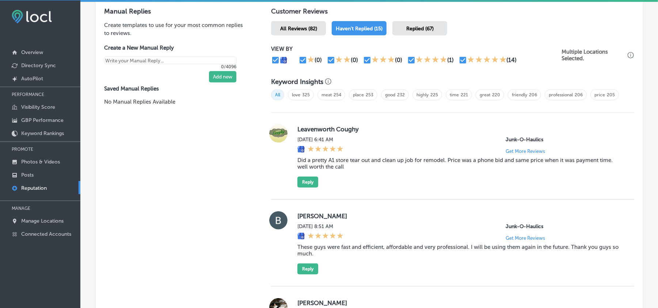
click at [407, 133] on label "Leavenworth Coughy" at bounding box center [459, 129] width 325 height 7
click at [303, 187] on button "Reply" at bounding box center [307, 182] width 21 height 11
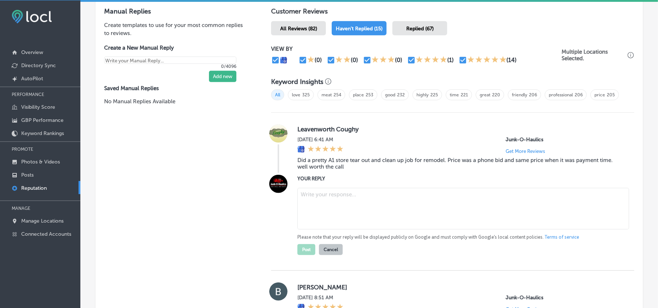
click at [339, 212] on textarea at bounding box center [463, 209] width 332 height 42
paste textarea "Thank you for your kind words! We’re glad we could provide professional store t…"
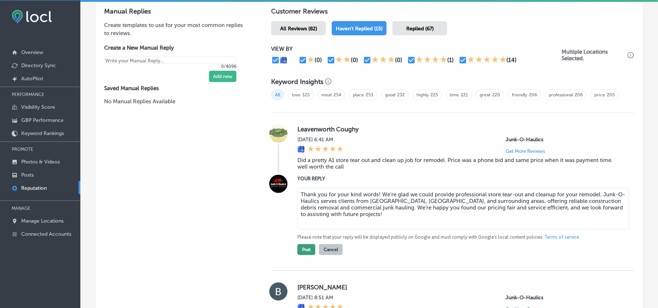
type textarea "Thank you for your kind words! We’re glad we could provide professional store t…"
click at [299, 255] on button "Post" at bounding box center [306, 250] width 18 height 11
type textarea "x"
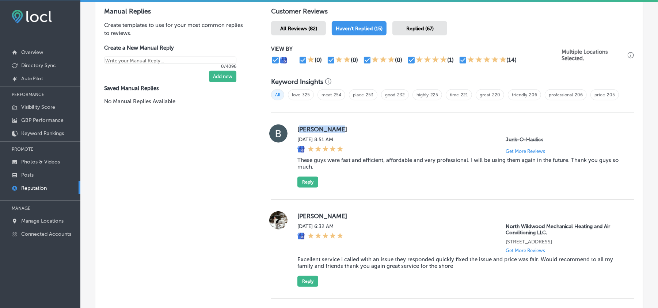
drag, startPoint x: 306, startPoint y: 130, endPoint x: 347, endPoint y: 130, distance: 40.6
click at [347, 130] on label "[PERSON_NAME]" at bounding box center [459, 129] width 325 height 7
click at [374, 120] on div "[PERSON_NAME][DATE] 8:51 AM Junk-O-Haulics Get More Reviews These guys were fas…" at bounding box center [452, 156] width 363 height 87
drag, startPoint x: 295, startPoint y: 135, endPoint x: 359, endPoint y: 130, distance: 64.2
click at [359, 130] on div "[PERSON_NAME][DATE] 8:51 AM Junk-O-Haulics Get More Reviews These guys were fas…" at bounding box center [452, 156] width 363 height 63
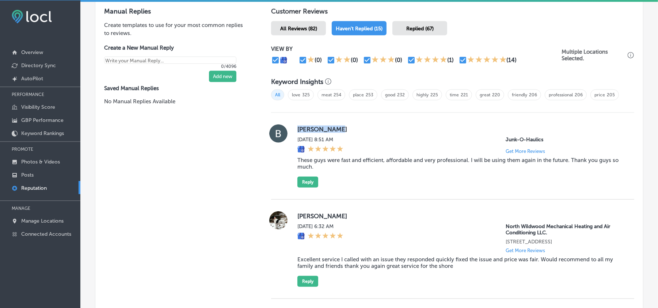
click at [340, 168] on blockquote "These guys were fast and efficient, affordable and very professional. I will be…" at bounding box center [459, 163] width 325 height 13
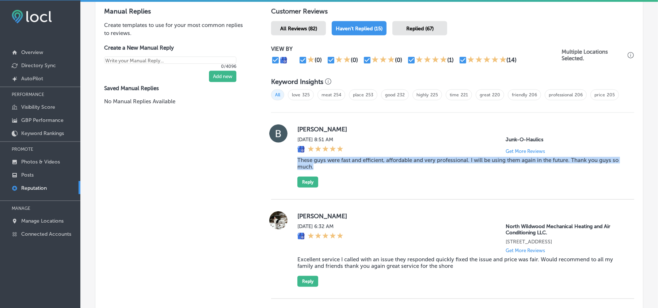
drag, startPoint x: 292, startPoint y: 166, endPoint x: 317, endPoint y: 169, distance: 25.1
click at [317, 169] on div "[PERSON_NAME][DATE] 8:51 AM Junk-O-Haulics Get More Reviews These guys were fas…" at bounding box center [452, 156] width 363 height 63
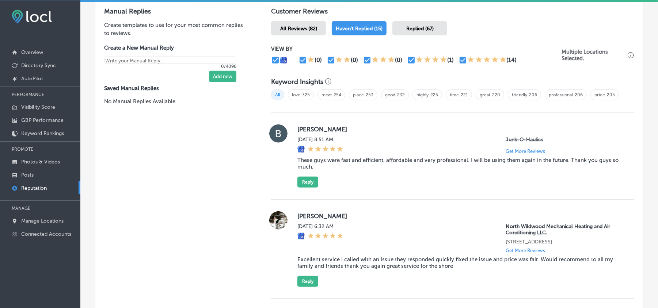
click at [417, 126] on div "[PERSON_NAME][DATE] 8:51 AM Junk-O-Haulics Get More Reviews These guys were fas…" at bounding box center [452, 156] width 363 height 87
click at [304, 185] on button "Reply" at bounding box center [307, 182] width 21 height 11
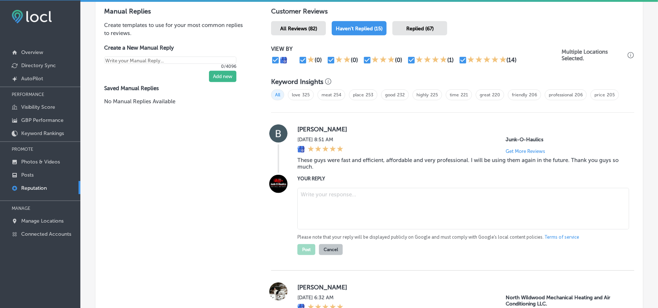
click at [367, 217] on textarea at bounding box center [463, 209] width 332 height 42
paste textarea "Thank you, [PERSON_NAME]! We’re happy Junk-O-Haulics could make your junk remov…"
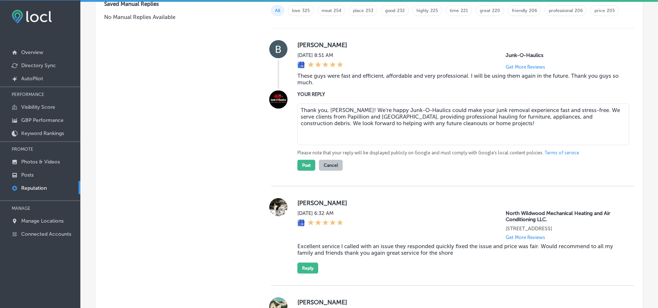
scroll to position [547, 0]
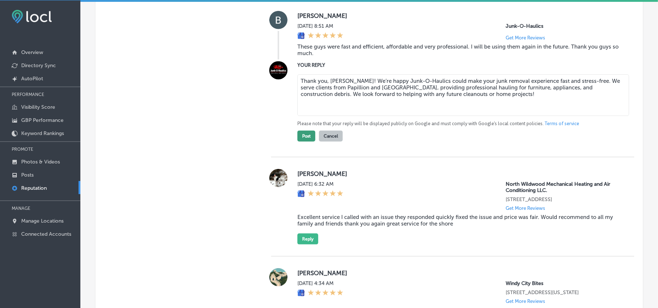
type textarea "Thank you, [PERSON_NAME]! We’re happy Junk-O-Haulics could make your junk remov…"
click at [300, 138] on button "Post" at bounding box center [306, 136] width 18 height 11
type textarea "x"
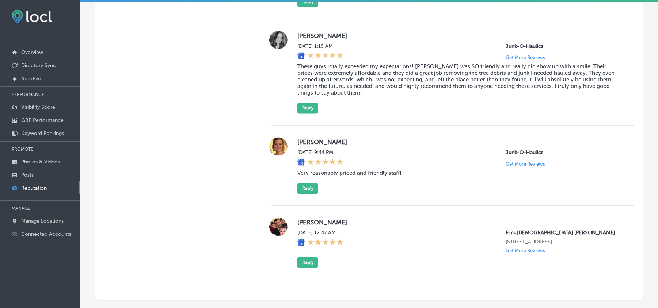
scroll to position [936, 0]
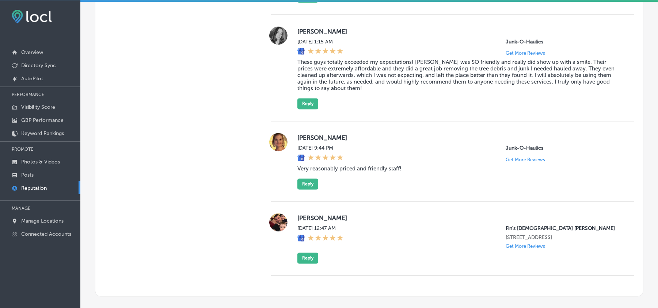
drag, startPoint x: 293, startPoint y: 53, endPoint x: 366, endPoint y: 53, distance: 72.7
click at [366, 53] on div "[PERSON_NAME] [DATE] 1:15 AM Junk-O-Haulics Get More Reviews These guys totally…" at bounding box center [452, 68] width 363 height 83
click at [342, 92] on blockquote "These guys totally exceeded my expectations! [PERSON_NAME] was SO friendly and …" at bounding box center [459, 75] width 325 height 33
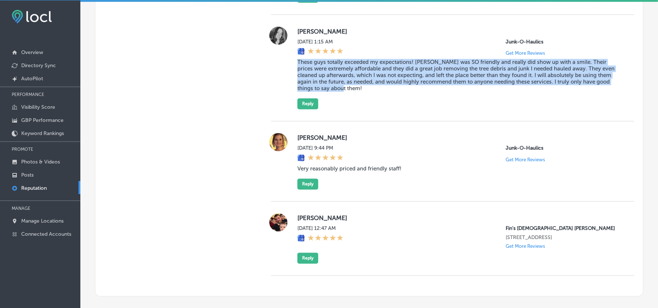
drag, startPoint x: 294, startPoint y: 87, endPoint x: 342, endPoint y: 109, distance: 53.1
click at [342, 109] on div "[PERSON_NAME] [DATE] 1:15 AM Junk-O-Haulics Get More Reviews These guys totally…" at bounding box center [452, 68] width 363 height 83
click at [395, 92] on blockquote "These guys totally exceeded my expectations! [PERSON_NAME] was SO friendly and …" at bounding box center [459, 75] width 325 height 33
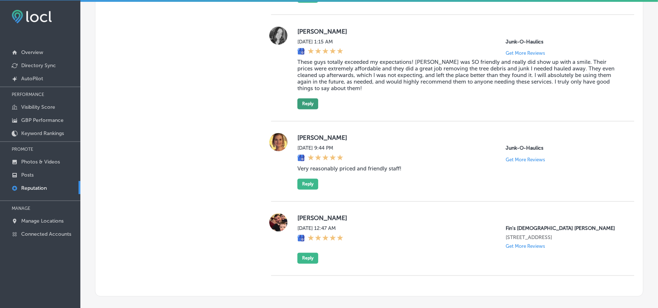
click at [309, 110] on button "Reply" at bounding box center [307, 104] width 21 height 11
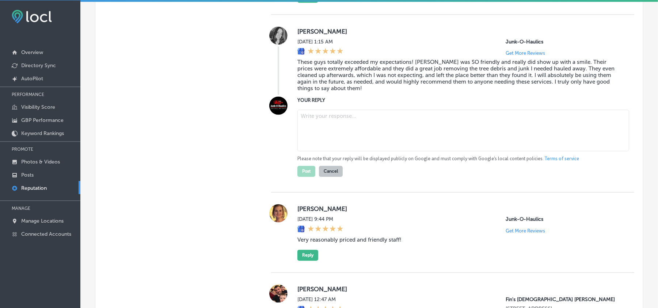
click at [342, 152] on textarea at bounding box center [463, 131] width 332 height 42
paste textarea "Thank you, [PERSON_NAME]! We’re glad Junk-O-Haulics could make your tree debris…"
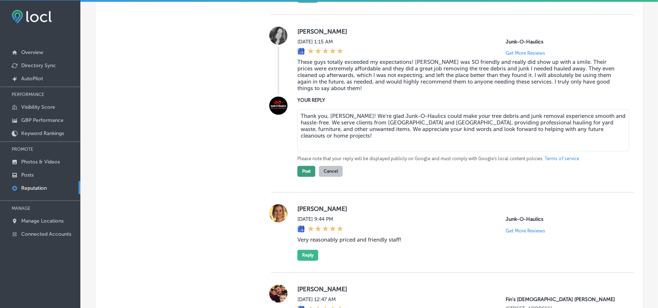
type textarea "Thank you, [PERSON_NAME]! We’re glad Junk-O-Haulics could make your tree debris…"
click at [300, 177] on button "Post" at bounding box center [306, 171] width 18 height 11
type textarea "x"
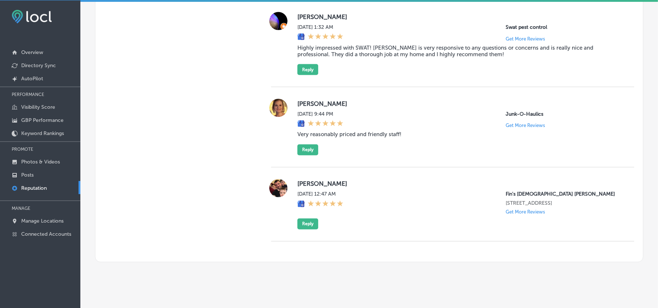
scroll to position [880, 0]
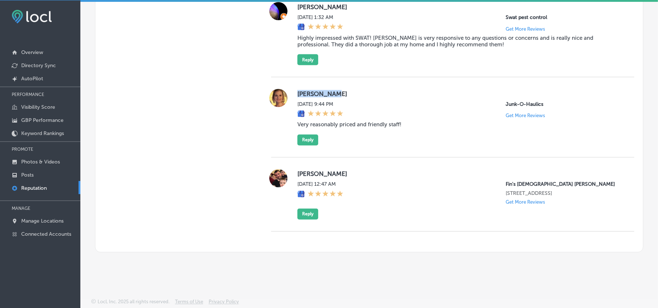
drag, startPoint x: 294, startPoint y: 109, endPoint x: 359, endPoint y: 106, distance: 65.1
click at [359, 106] on div "[PERSON_NAME][DATE] 9:44 PM Junk-O-Haulics Get More Reviews Very reasonably pri…" at bounding box center [452, 117] width 363 height 57
click at [378, 128] on blockquote "Very reasonably priced and friendly staff!" at bounding box center [459, 125] width 325 height 7
drag, startPoint x: 295, startPoint y: 140, endPoint x: 403, endPoint y: 136, distance: 107.5
click at [403, 128] on blockquote "Very reasonably priced and friendly staff!" at bounding box center [459, 125] width 325 height 7
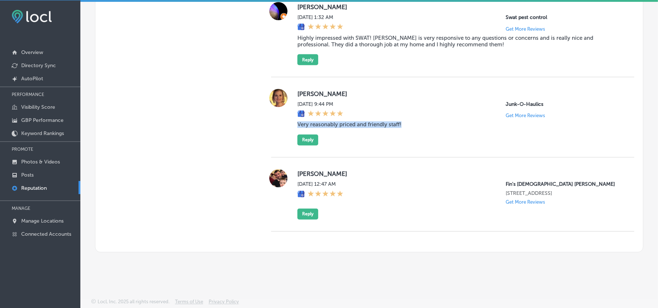
click at [356, 146] on div "[PERSON_NAME][DATE] 9:44 PM Junk-O-Haulics Get More Reviews Very reasonably pri…" at bounding box center [459, 117] width 325 height 57
drag, startPoint x: 396, startPoint y: 161, endPoint x: 387, endPoint y: 162, distance: 8.8
click at [396, 158] on div "[PERSON_NAME][DATE] 9:44 PM Junk-O-Haulics Get More Reviews Very reasonably pri…" at bounding box center [452, 117] width 363 height 80
click at [305, 146] on button "Reply" at bounding box center [307, 140] width 21 height 11
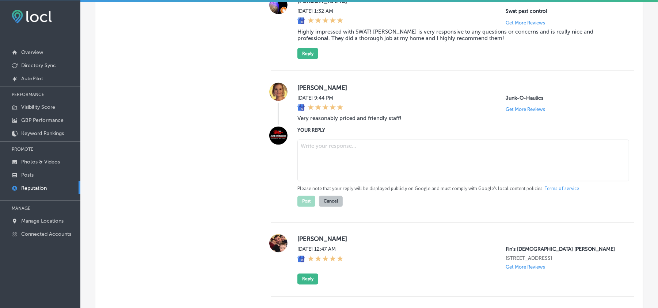
click at [344, 170] on textarea at bounding box center [463, 161] width 332 height 42
paste textarea "Thank you, [PERSON_NAME]! We’re glad you had a positive experience with Junk-O-…"
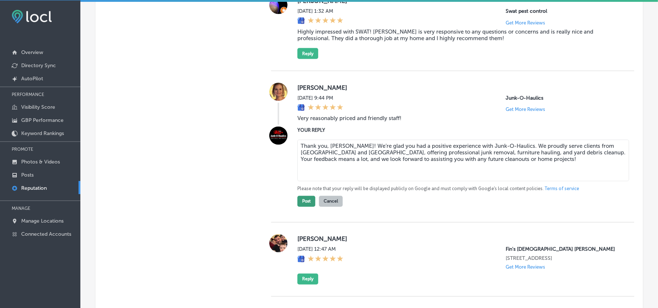
type textarea "Thank you, [PERSON_NAME]! We’re glad you had a positive experience with Junk-O-…"
click at [302, 207] on button "Post" at bounding box center [306, 201] width 18 height 11
type textarea "x"
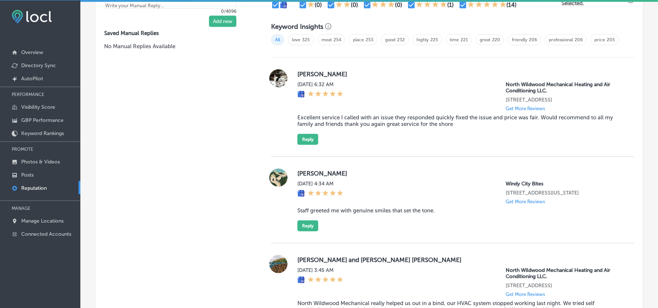
scroll to position [490, 0]
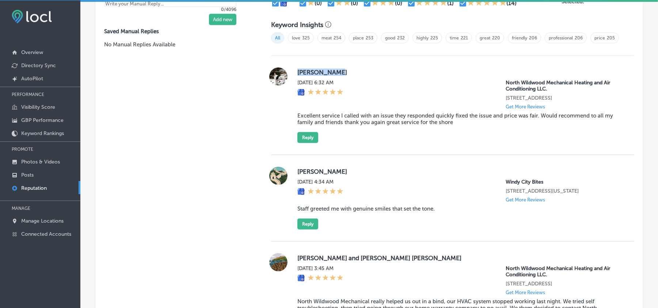
drag, startPoint x: 293, startPoint y: 76, endPoint x: 341, endPoint y: 76, distance: 47.5
click at [341, 76] on div "[PERSON_NAME] [DATE] 6:32 AM North Wildwood Mechanical Heating and Air Conditio…" at bounding box center [452, 106] width 363 height 76
click at [351, 126] on blockquote "Excellent service I called with an issue they responded quickly fixed the issue…" at bounding box center [459, 119] width 325 height 13
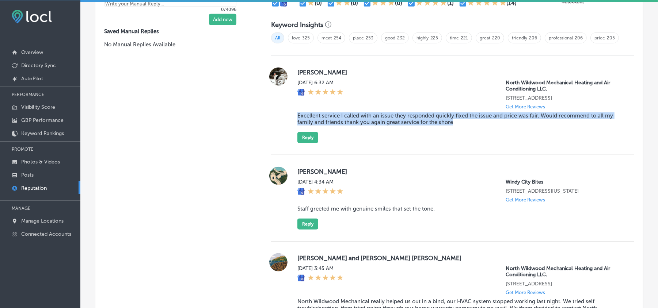
drag, startPoint x: 294, startPoint y: 124, endPoint x: 465, endPoint y: 138, distance: 172.0
click at [465, 138] on div "[PERSON_NAME] [DATE] 6:32 AM North Wildwood Mechanical Heating and Air Conditio…" at bounding box center [452, 106] width 363 height 76
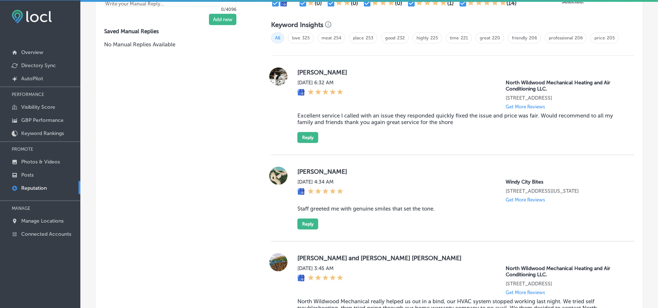
click at [344, 110] on div "[DATE] 6:32 AM" at bounding box center [320, 95] width 46 height 30
click at [437, 84] on div "[DATE] 6:32 AM North Wildwood Mechanical Heating and Air Conditioning LLC. [STR…" at bounding box center [459, 95] width 325 height 30
click at [306, 143] on button "Reply" at bounding box center [307, 137] width 21 height 11
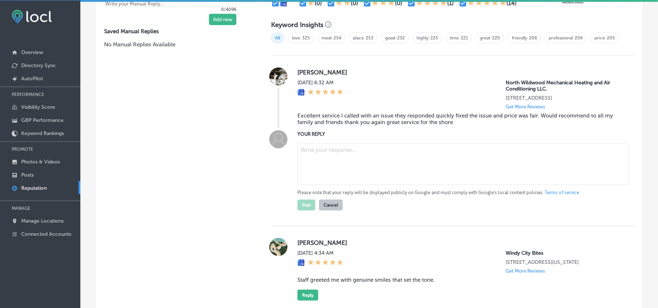
drag, startPoint x: 306, startPoint y: 148, endPoint x: 367, endPoint y: 178, distance: 68.0
click at [367, 178] on textarea at bounding box center [463, 165] width 332 height 42
paste textarea "Thank you for your kind feedback, [PERSON_NAME]! We’re glad North Wildwood Mech…"
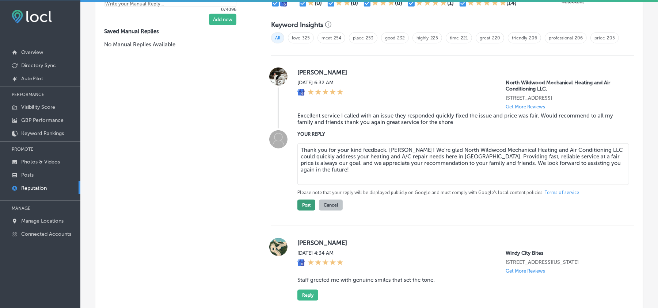
type textarea "Thank you for your kind feedback, [PERSON_NAME]! We’re glad North Wildwood Mech…"
click at [303, 211] on button "Post" at bounding box center [306, 205] width 18 height 11
type textarea "x"
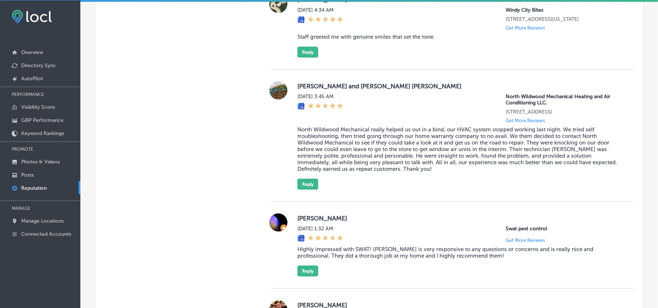
scroll to position [555, 0]
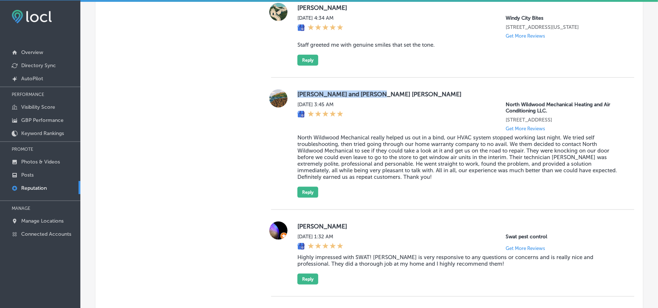
drag, startPoint x: 294, startPoint y: 99, endPoint x: 392, endPoint y: 97, distance: 98.0
click at [392, 97] on div "[PERSON_NAME] and [PERSON_NAME] [PERSON_NAME] [DATE] 3:45 AM North Wildwood Mec…" at bounding box center [452, 144] width 363 height 109
drag, startPoint x: 328, startPoint y: 163, endPoint x: 303, endPoint y: 157, distance: 25.9
click at [327, 163] on blockquote "North Wildwood Mechanical really helped us out in a bind, our HVAC system stopp…" at bounding box center [459, 157] width 325 height 46
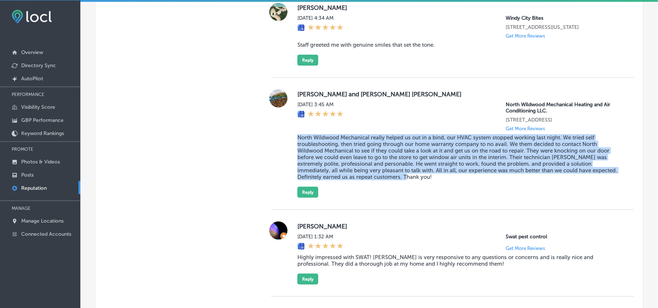
drag, startPoint x: 292, startPoint y: 147, endPoint x: 418, endPoint y: 192, distance: 134.5
click at [418, 192] on div "[PERSON_NAME] and [PERSON_NAME] [PERSON_NAME] [DATE] 3:45 AM North Wildwood Mec…" at bounding box center [452, 144] width 363 height 109
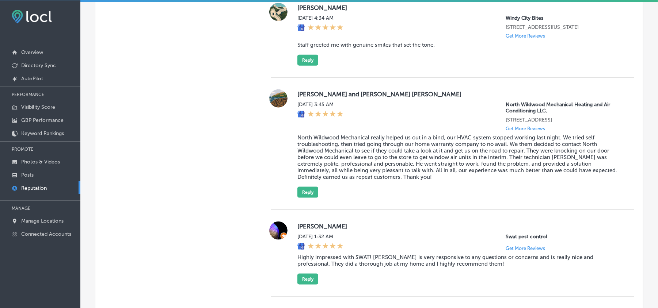
click at [418, 112] on div "[DATE] 3:45 AM North Wildwood Mechanical Heating and Air Conditioning LLC. [STR…" at bounding box center [459, 117] width 325 height 30
click at [311, 198] on button "Reply" at bounding box center [307, 192] width 21 height 11
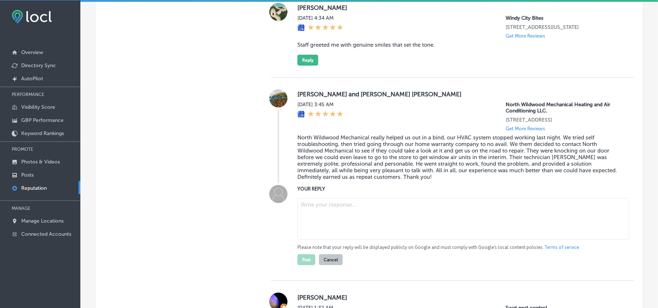
click at [374, 227] on textarea at bounding box center [463, 219] width 332 height 42
paste textarea "Thank you for your kind words, [PERSON_NAME]! We’re so glad North Wildwood Mech…"
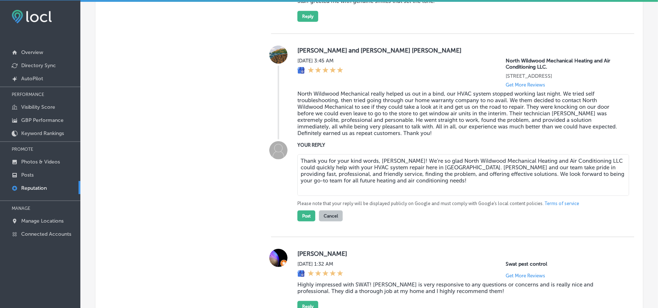
scroll to position [620, 0]
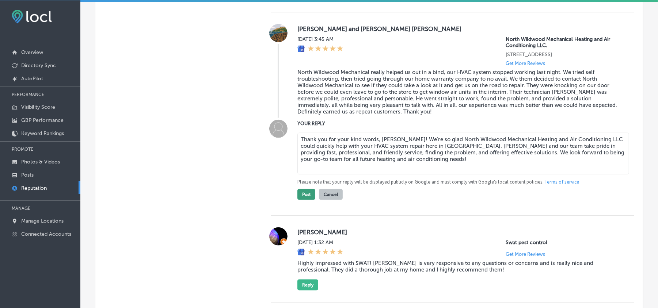
type textarea "Thank you for your kind words, [PERSON_NAME]! We’re so glad North Wildwood Mech…"
click at [304, 200] on button "Post" at bounding box center [306, 194] width 18 height 11
type textarea "x"
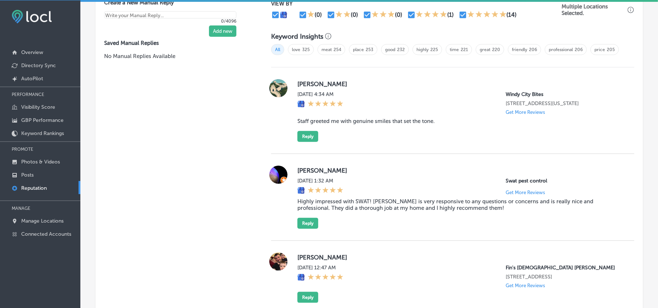
scroll to position [486, 0]
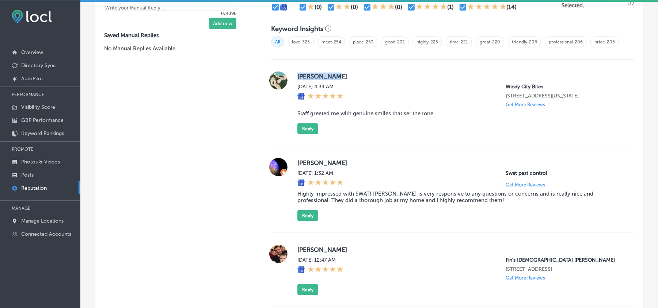
drag, startPoint x: 295, startPoint y: 76, endPoint x: 352, endPoint y: 81, distance: 57.2
click at [352, 80] on label "[PERSON_NAME]" at bounding box center [459, 76] width 325 height 7
click at [344, 129] on div "Jaxton [PERSON_NAME] [DATE] 4:34 AM Windy City Bites [STREET_ADDRESS][US_STATE]…" at bounding box center [459, 103] width 325 height 63
drag, startPoint x: 291, startPoint y: 116, endPoint x: 458, endPoint y: 123, distance: 167.2
click at [458, 123] on div "Jaxton [PERSON_NAME] [DATE] 4:34 AM Windy City Bites [STREET_ADDRESS][US_STATE]…" at bounding box center [452, 103] width 363 height 63
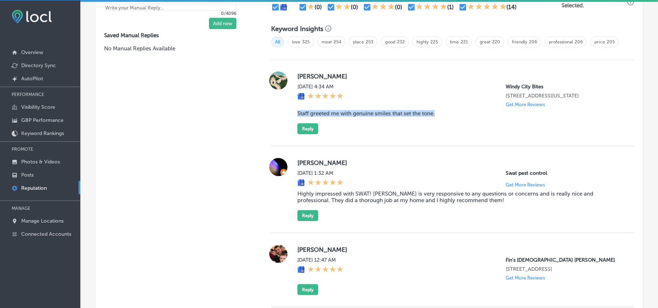
click at [507, 138] on div "Jaxton [PERSON_NAME] [DATE] 4:34 AM Windy City Bites [STREET_ADDRESS][US_STATE]…" at bounding box center [452, 103] width 363 height 87
click at [306, 134] on button "Reply" at bounding box center [307, 129] width 21 height 11
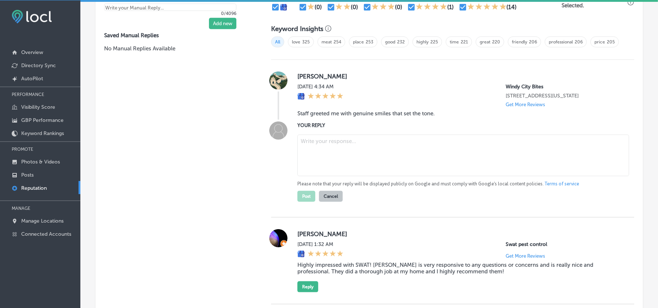
drag, startPoint x: 338, startPoint y: 161, endPoint x: 342, endPoint y: 162, distance: 4.2
click at [341, 162] on textarea at bounding box center [463, 156] width 332 height 42
paste textarea "Thank you for sharing your experience, [GEOGRAPHIC_DATA]! We’re delighted that …"
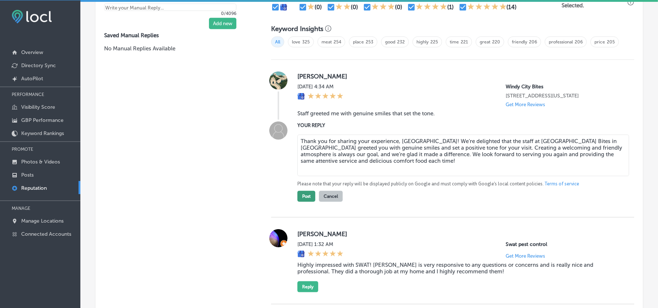
type textarea "Thank you for sharing your experience, [GEOGRAPHIC_DATA]! We’re delighted that …"
click at [299, 201] on button "Post" at bounding box center [306, 196] width 18 height 11
type textarea "x"
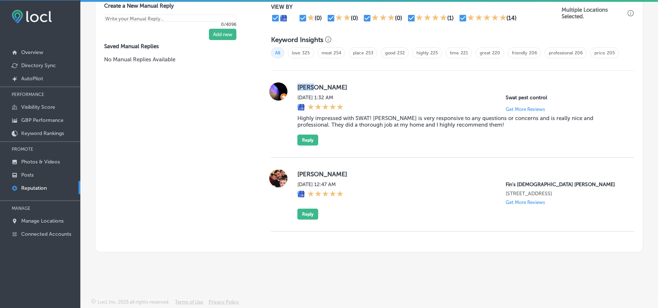
drag, startPoint x: 292, startPoint y: 86, endPoint x: 326, endPoint y: 85, distance: 33.6
click at [326, 85] on div "[PERSON_NAME][DATE] 1:32 AM Swat pest control Get More Reviews Highly impressed…" at bounding box center [452, 114] width 363 height 63
click at [338, 122] on blockquote "Highly impressed with SWAT! [PERSON_NAME] is very responsive to any questions o…" at bounding box center [459, 121] width 325 height 13
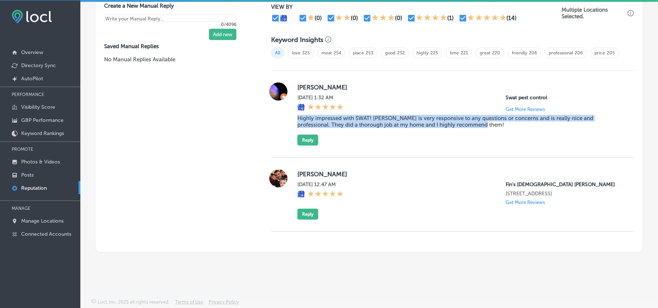
drag, startPoint x: 293, startPoint y: 118, endPoint x: 464, endPoint y: 128, distance: 171.3
click at [464, 128] on div "[PERSON_NAME][DATE] 1:32 AM Swat pest control Get More Reviews Highly impressed…" at bounding box center [452, 114] width 363 height 63
drag, startPoint x: 382, startPoint y: 135, endPoint x: 317, endPoint y: 136, distance: 64.3
click at [382, 135] on div "[PERSON_NAME][DATE] 1:32 AM Swat pest control Get More Reviews Highly impressed…" at bounding box center [459, 114] width 325 height 63
click at [304, 139] on button "Reply" at bounding box center [307, 140] width 21 height 11
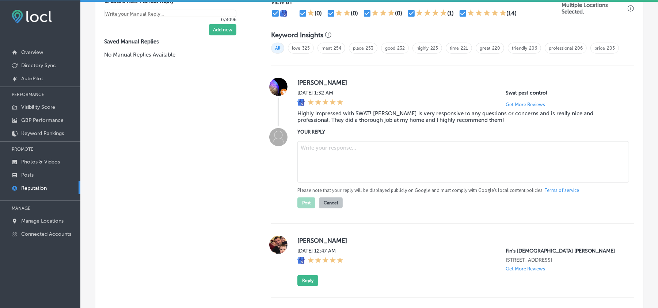
click at [374, 164] on textarea at bounding box center [463, 162] width 332 height 42
paste textarea "Hi [PERSON_NAME], thank you for sharing your experience! We’re thrilled [PERSON…"
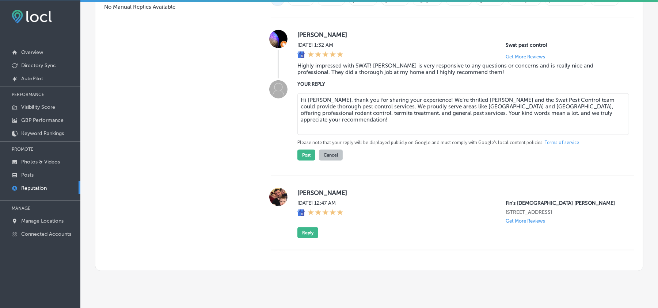
scroll to position [528, 0]
type textarea "Hi [PERSON_NAME], thank you for sharing your experience! We’re thrilled [PERSON…"
click at [300, 158] on button "Post" at bounding box center [306, 154] width 18 height 11
type textarea "x"
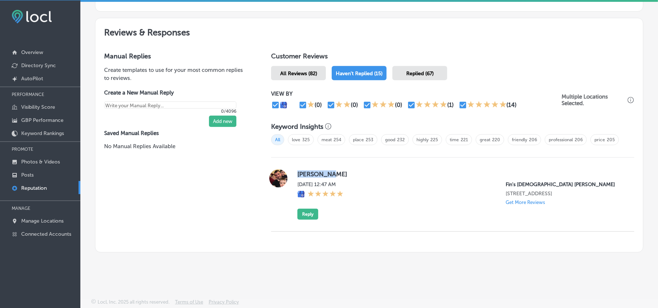
drag, startPoint x: 292, startPoint y: 170, endPoint x: 353, endPoint y: 170, distance: 61.4
click at [353, 170] on div "[PERSON_NAME] [DATE] 12:47 AM Fin's Japanese Sushi Grill [STREET_ADDRESS] Get M…" at bounding box center [452, 195] width 363 height 50
click at [385, 184] on div "[DATE] 12:47 AM Fin's Japanese Sushi Grill [STREET_ADDRESS] Get More Reviews" at bounding box center [459, 194] width 325 height 24
click at [306, 214] on button "Reply" at bounding box center [307, 214] width 21 height 11
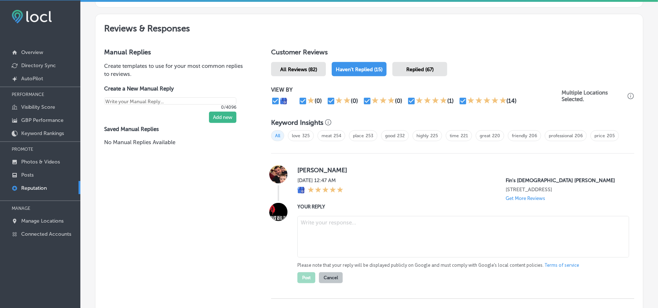
click at [342, 231] on textarea at bounding box center [463, 237] width 332 height 42
paste textarea "Thank you for the five-star review, [PERSON_NAME]! We’re glad you had a positiv…"
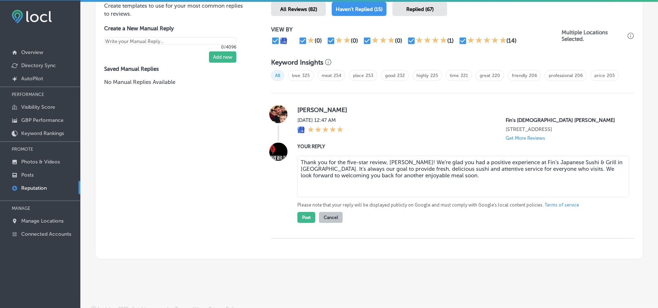
scroll to position [457, 0]
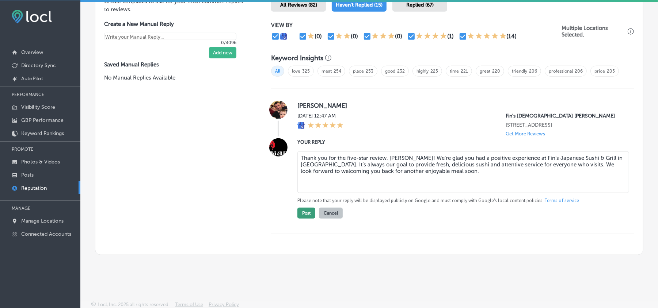
type textarea "Thank you for the five-star review, [PERSON_NAME]! We’re glad you had a positiv…"
click at [300, 219] on button "Post" at bounding box center [306, 213] width 18 height 11
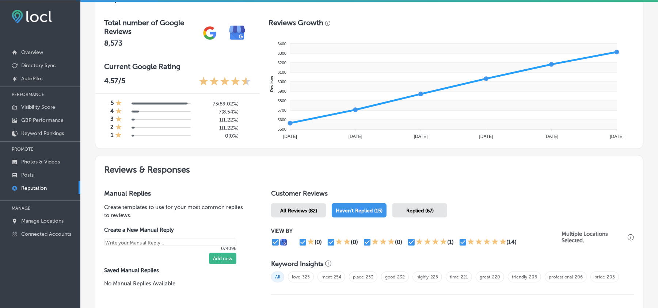
scroll to position [237, 0]
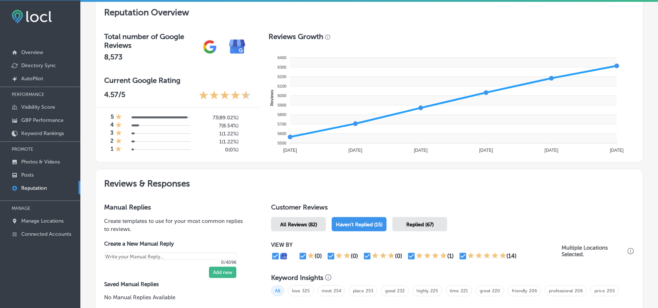
click at [296, 226] on span "All Reviews (82)" at bounding box center [298, 225] width 37 height 6
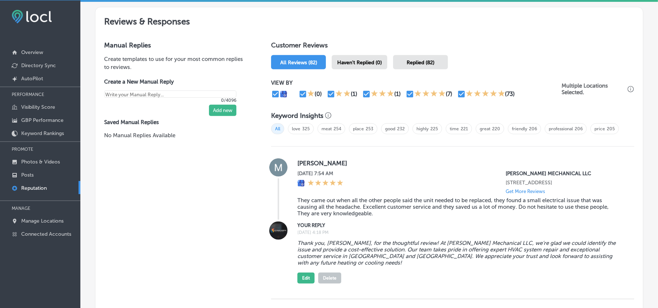
click at [349, 59] on div "Haven't Replied (0)" at bounding box center [360, 62] width 56 height 14
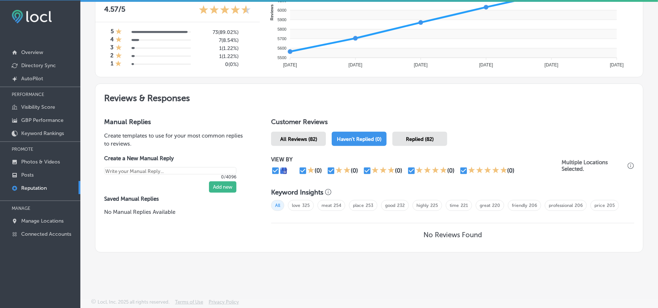
click at [296, 137] on span "All Reviews (82)" at bounding box center [298, 139] width 37 height 6
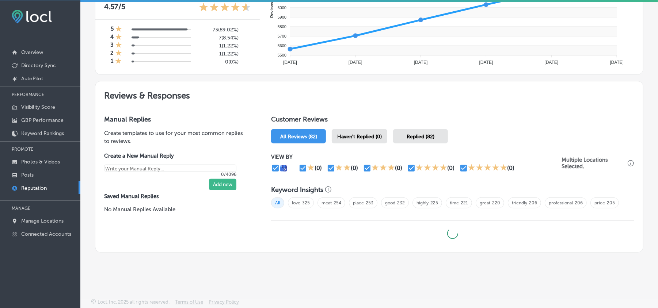
type textarea "x"
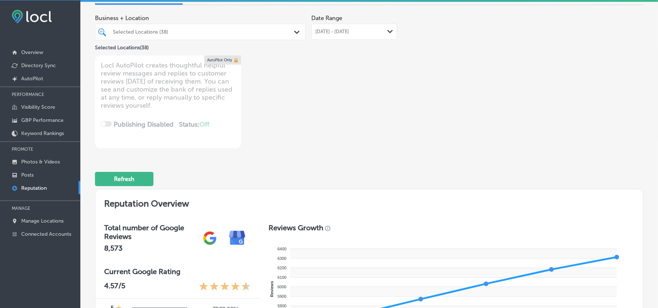
scroll to position [49, 0]
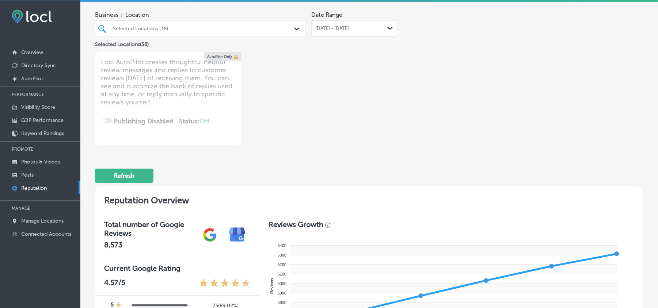
click at [387, 28] on icon "Path Created with Sketch." at bounding box center [389, 28] width 5 height 3
click at [461, 109] on div "Business + Location Selected Locations (38) Path Created with Sketch. Selected …" at bounding box center [369, 76] width 549 height 137
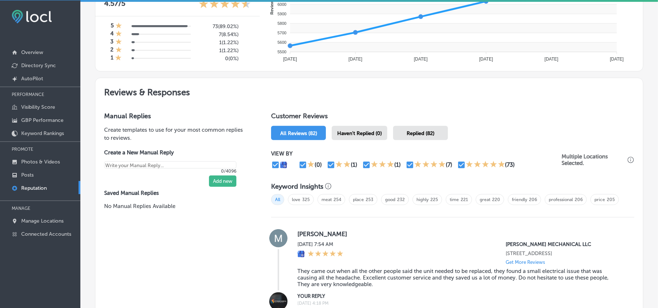
scroll to position [325, 0]
